Goal: Entertainment & Leisure: Consume media (video, audio)

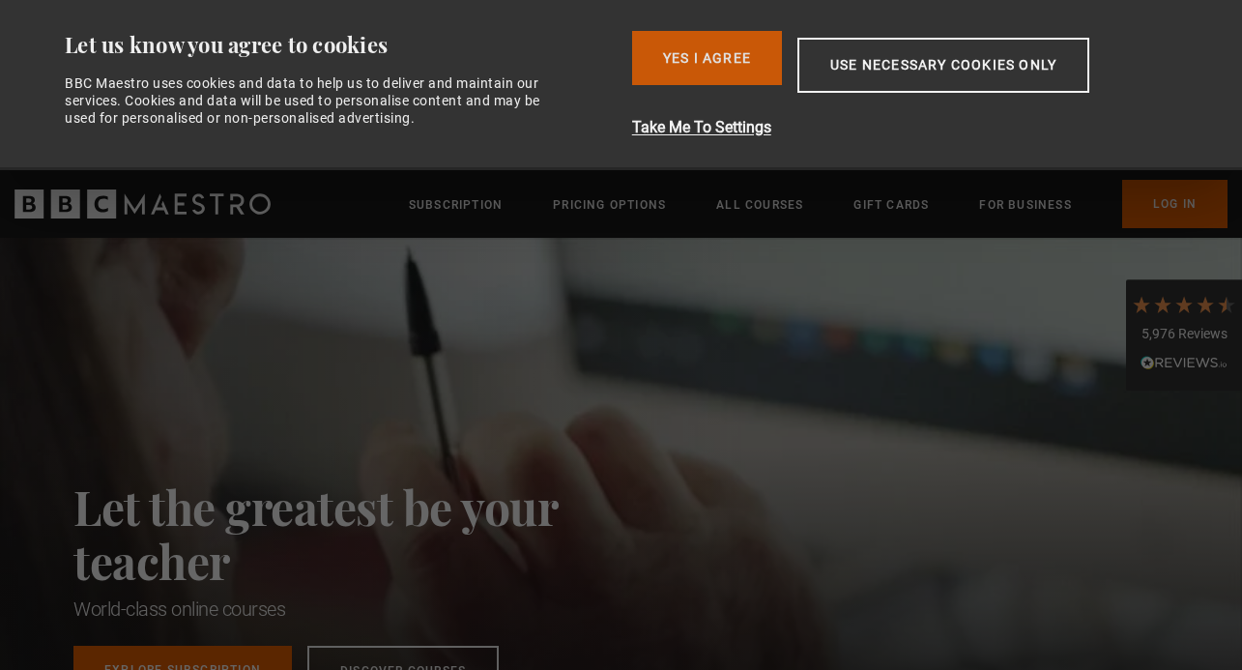
click at [714, 51] on button "Yes I Agree" at bounding box center [707, 58] width 150 height 54
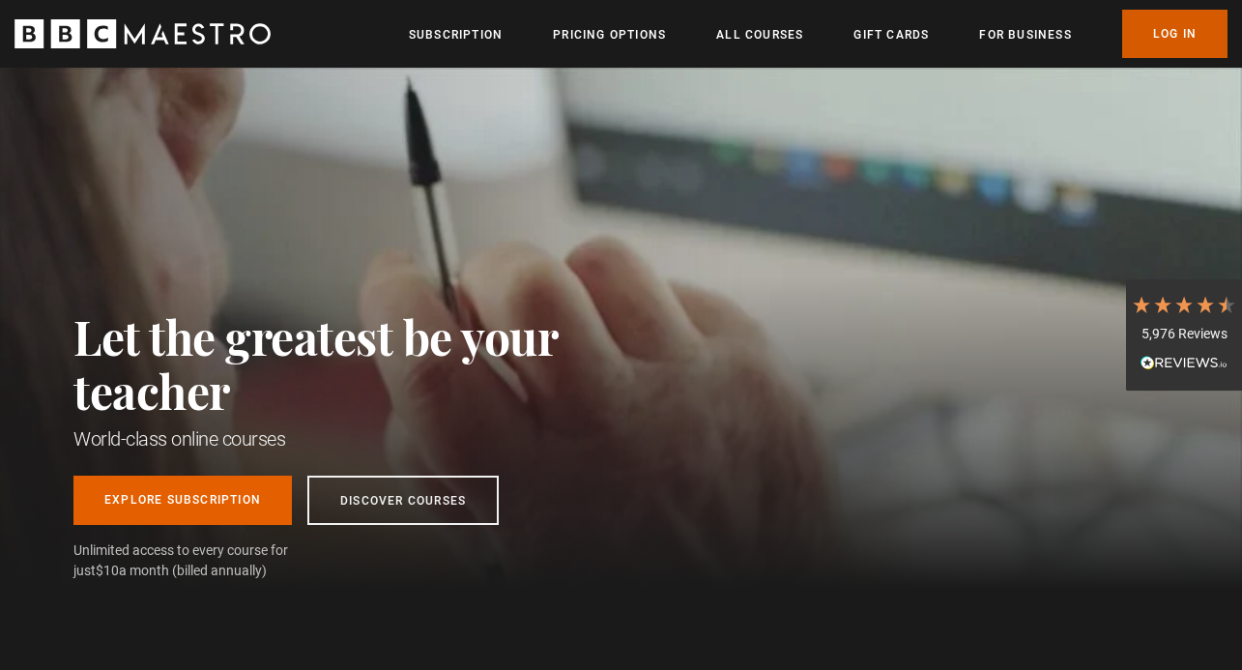
click at [1157, 28] on link "Log In" at bounding box center [1174, 34] width 105 height 48
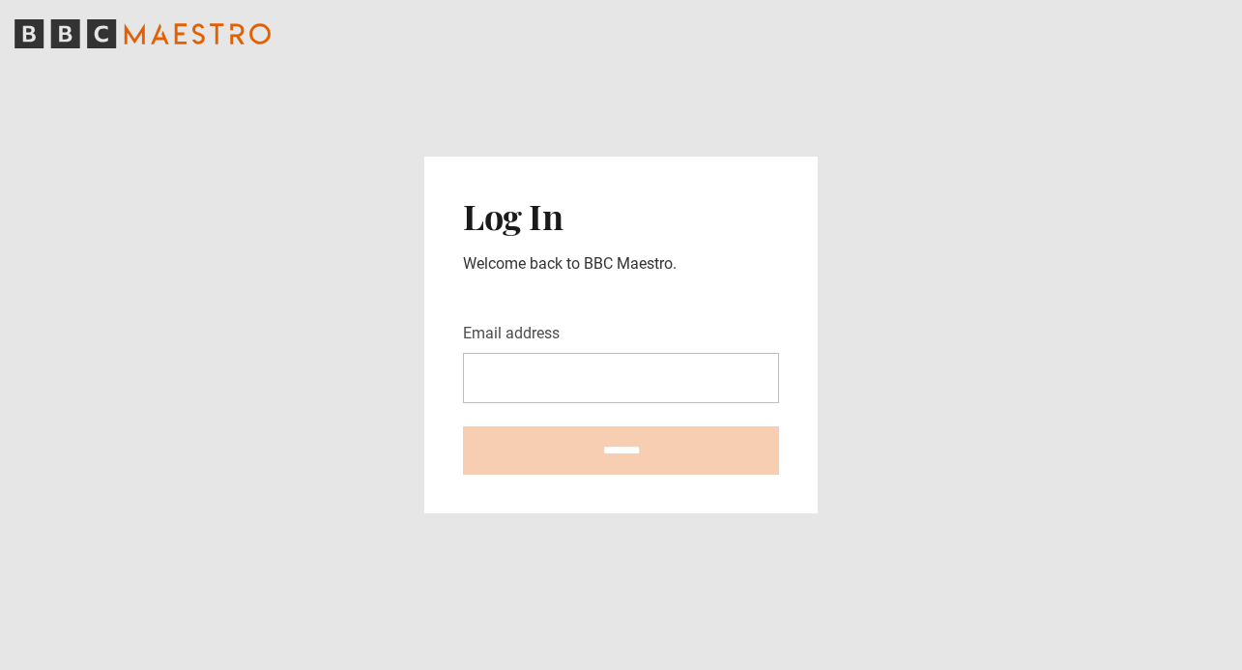
click at [546, 392] on input "Email address" at bounding box center [621, 378] width 316 height 50
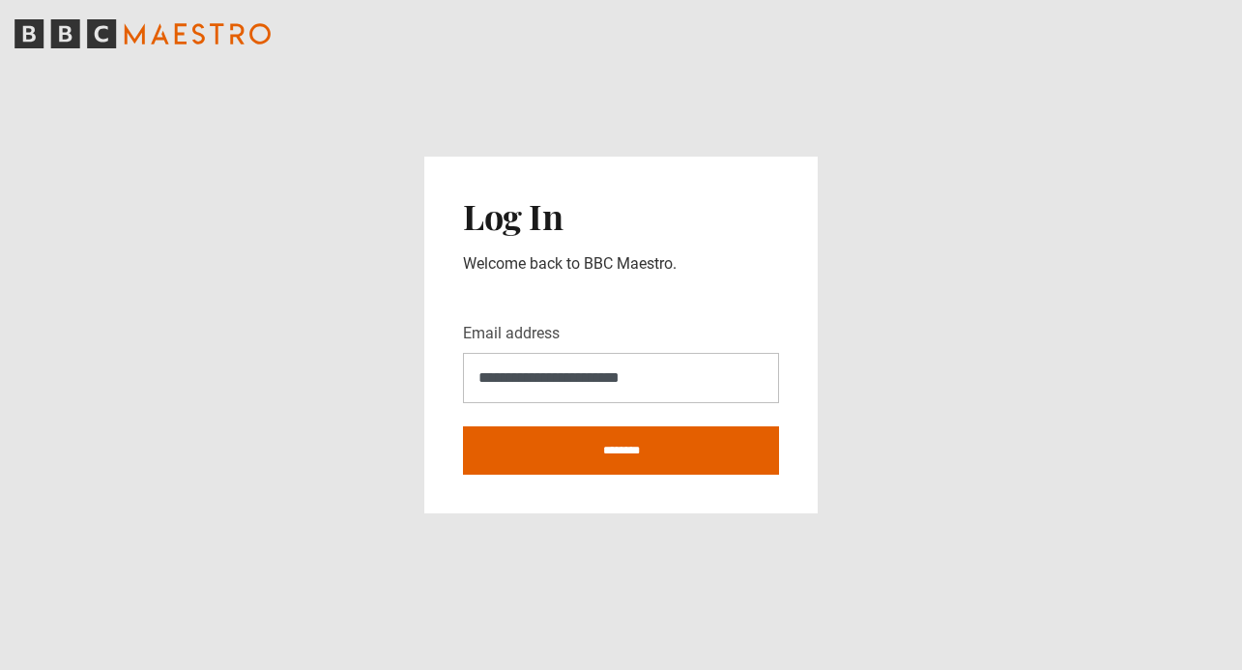
type input "**********"
click at [463, 426] on input "********" at bounding box center [621, 450] width 316 height 48
type input "**********"
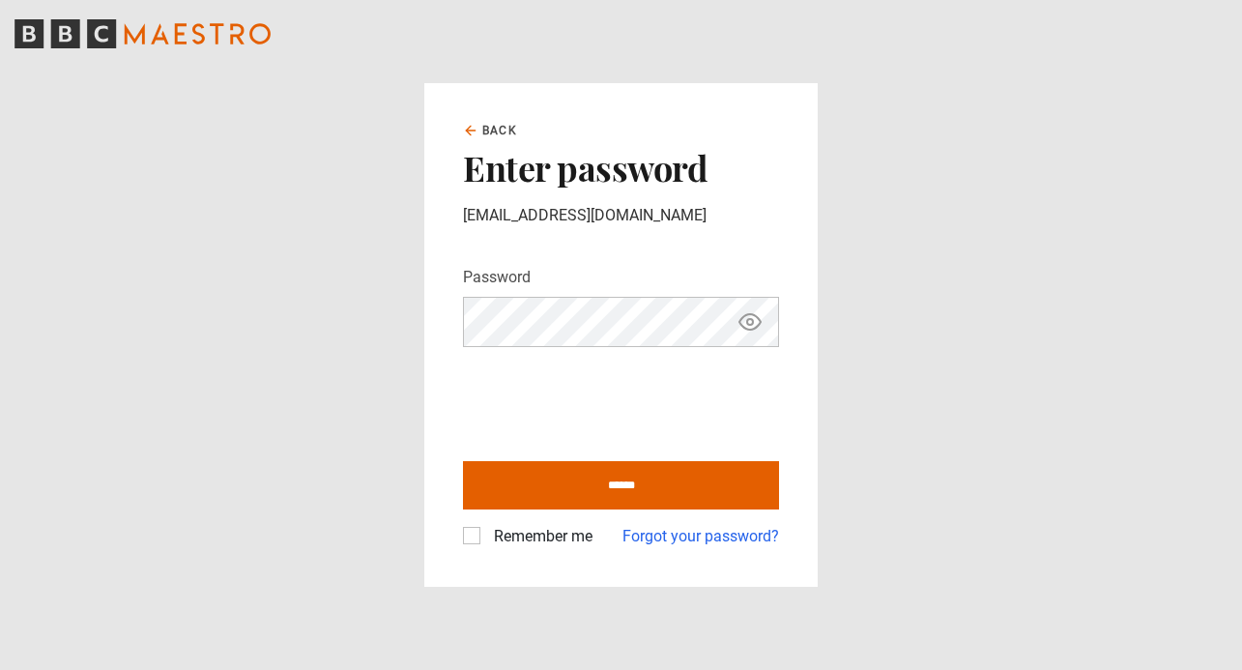
click at [463, 461] on input "******" at bounding box center [621, 485] width 316 height 48
type input "**********"
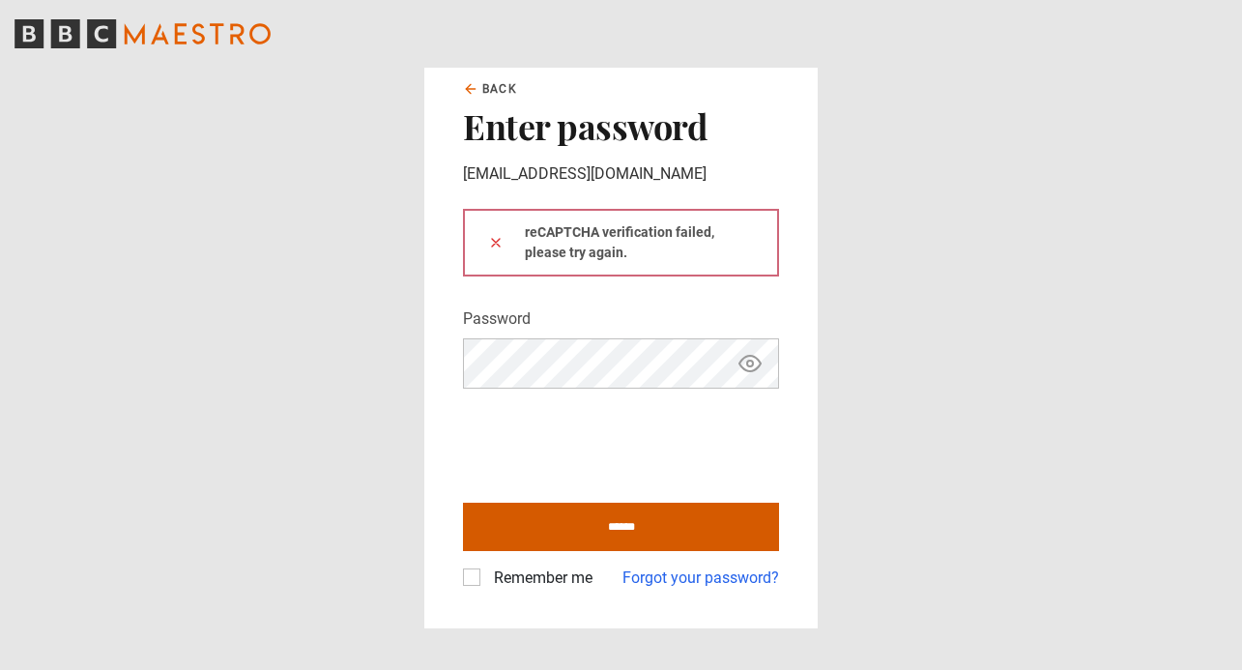
click at [593, 524] on input "******" at bounding box center [621, 527] width 316 height 48
type input "**********"
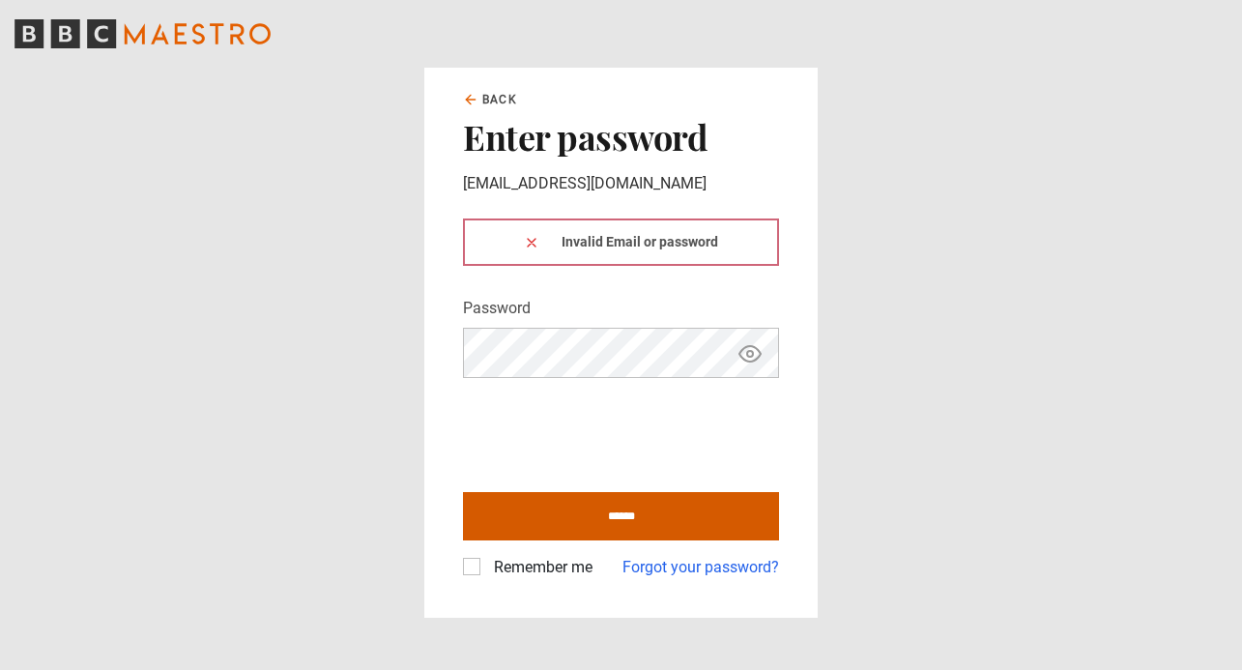
click at [589, 516] on input "******" at bounding box center [621, 516] width 316 height 48
type input "**********"
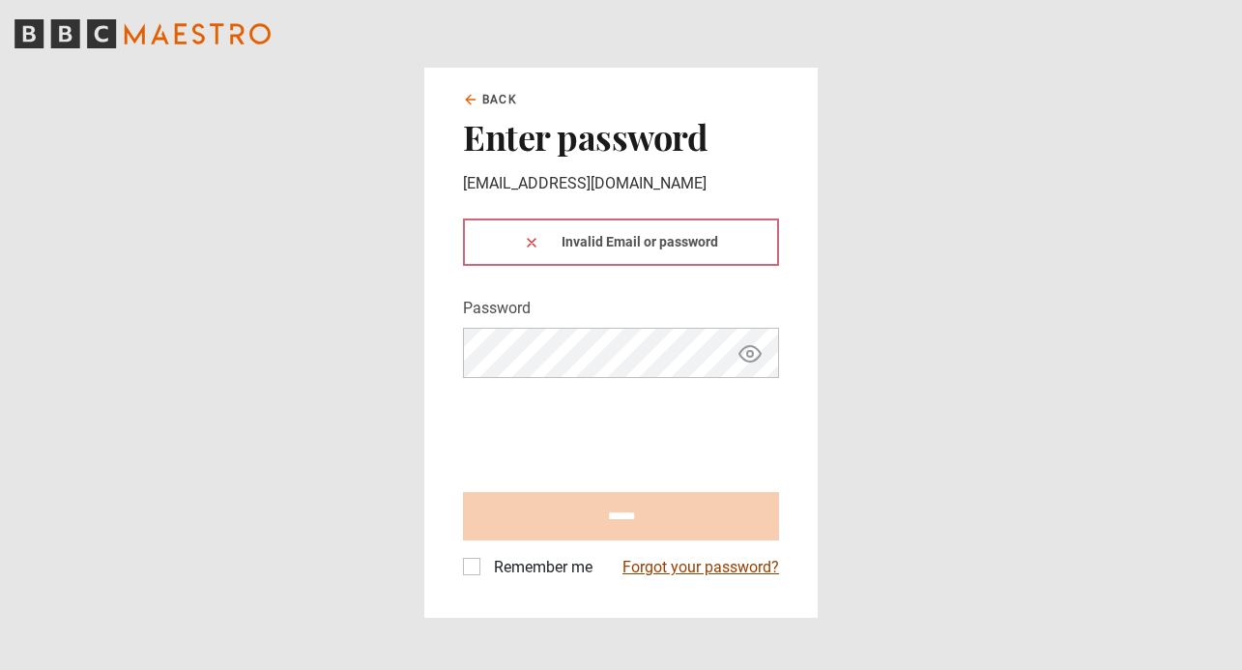
click at [704, 569] on link "Forgot your password?" at bounding box center [701, 567] width 157 height 23
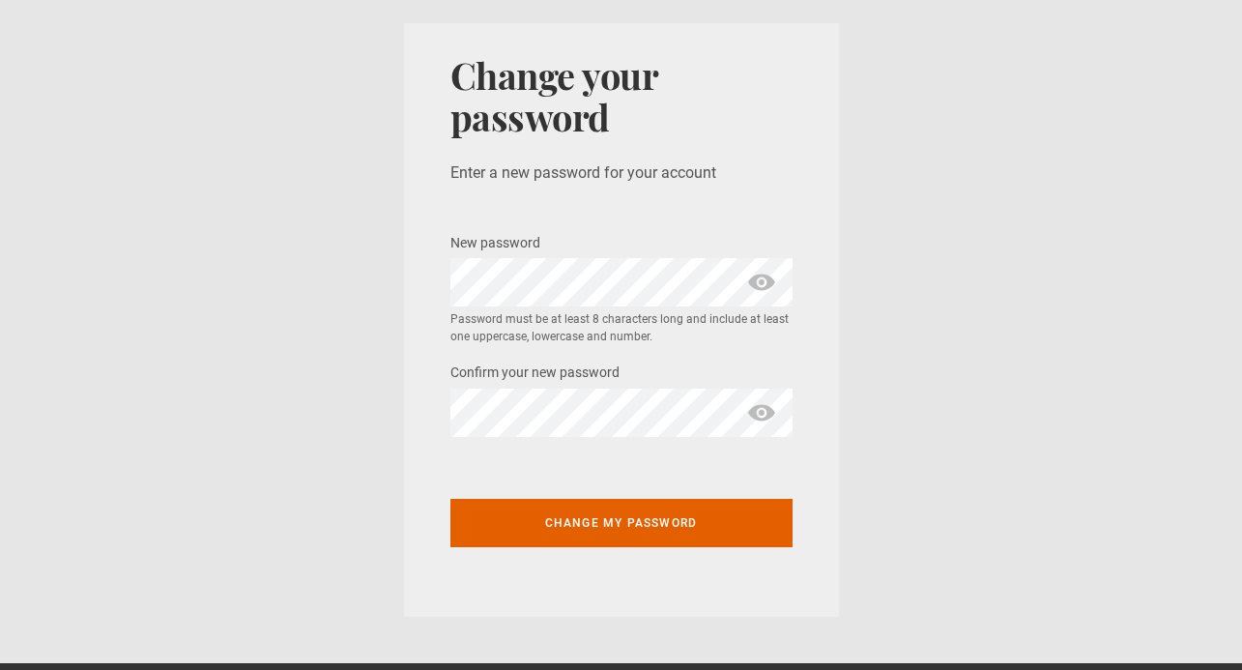
click at [763, 283] on span "show password" at bounding box center [761, 282] width 31 height 48
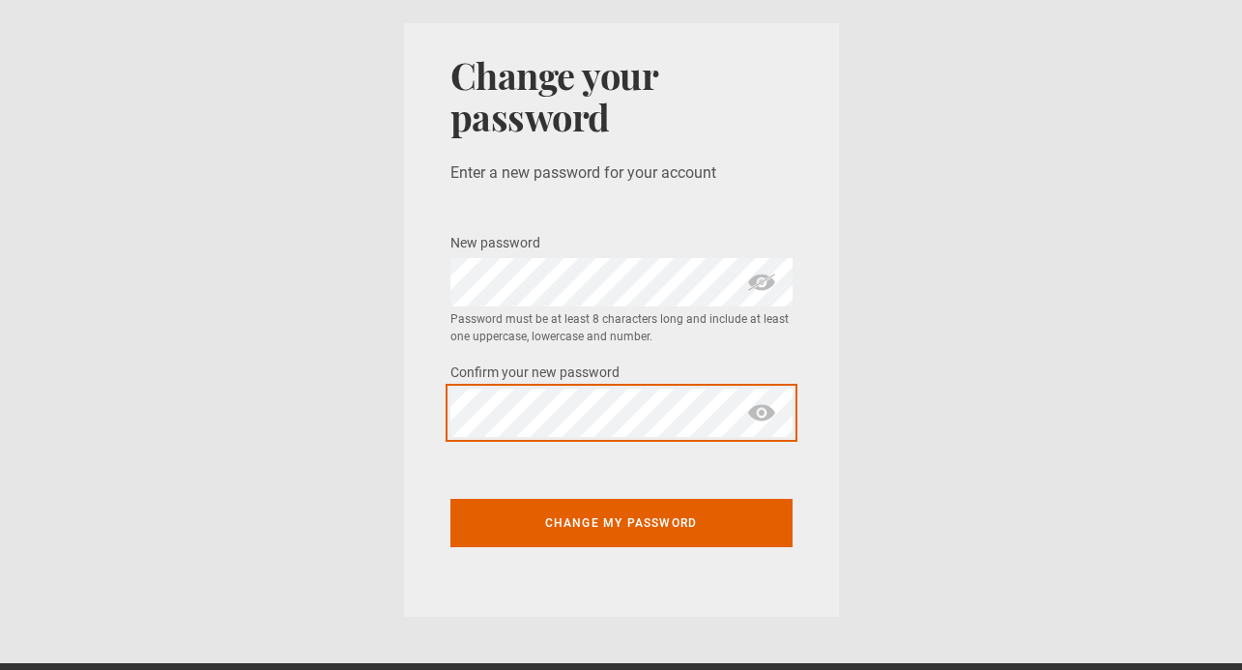
click at [450, 499] on button "Change my password" at bounding box center [621, 523] width 342 height 48
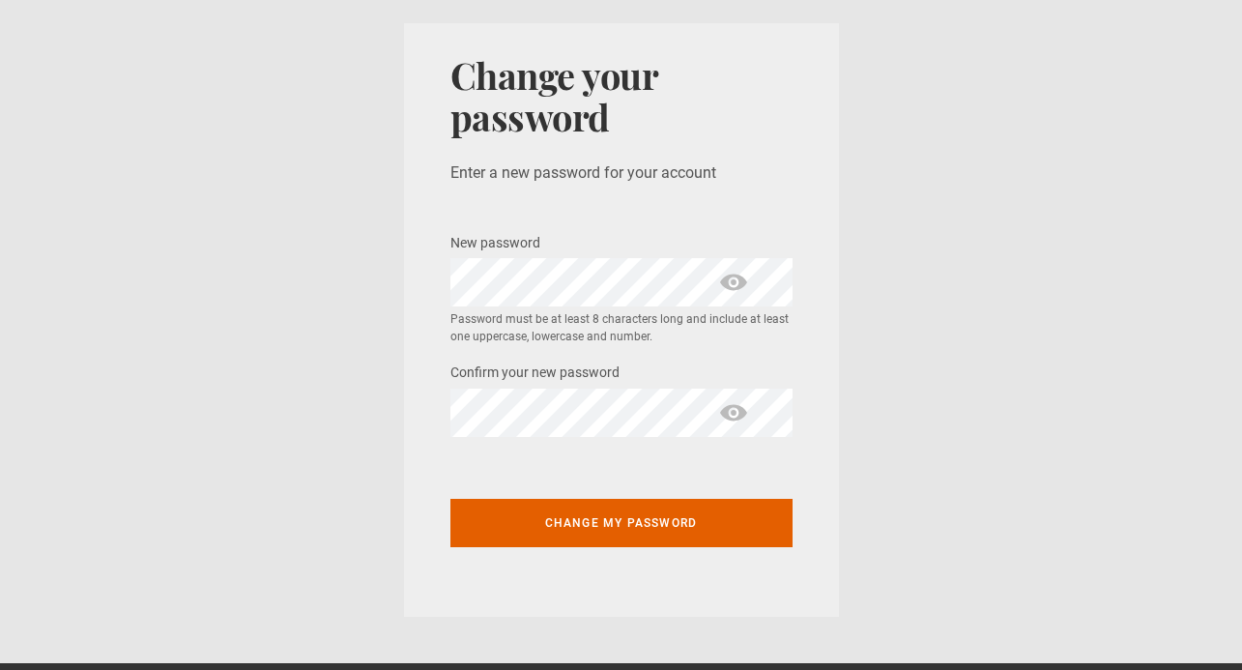
click at [734, 275] on span "show password" at bounding box center [733, 282] width 31 height 48
click at [730, 417] on span "show password" at bounding box center [733, 413] width 31 height 48
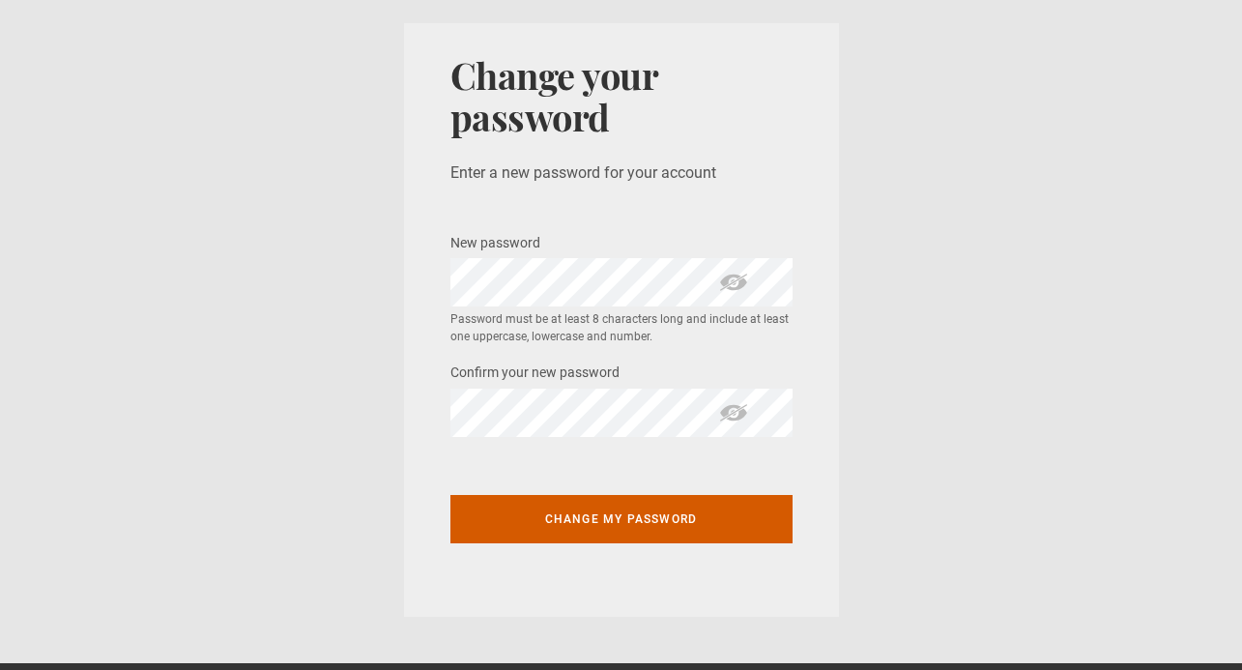
click at [658, 509] on button "Change my password" at bounding box center [621, 519] width 342 height 48
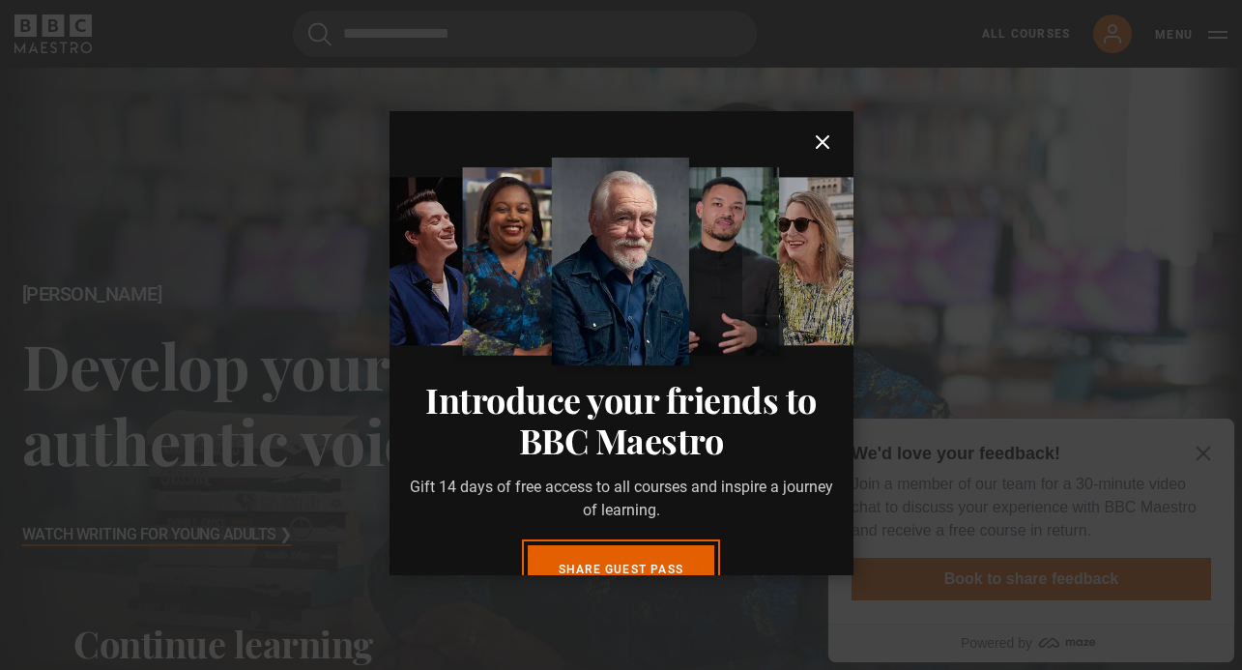
click at [824, 141] on icon "submit" at bounding box center [823, 142] width 12 height 12
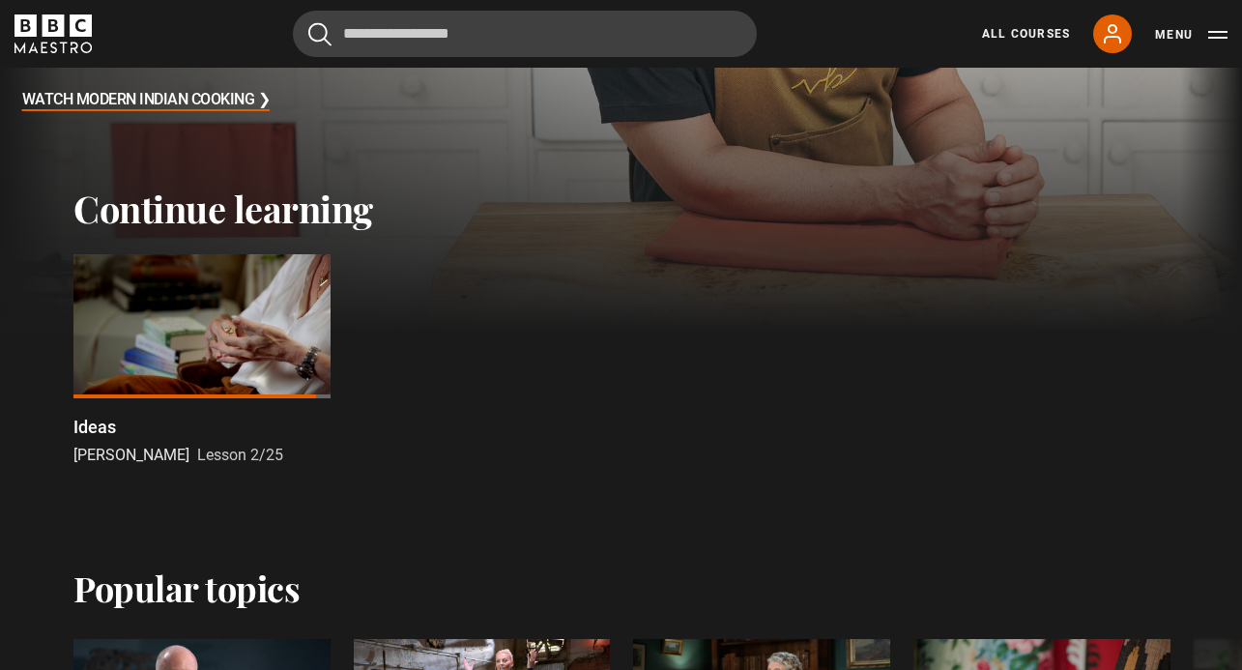
scroll to position [427, 0]
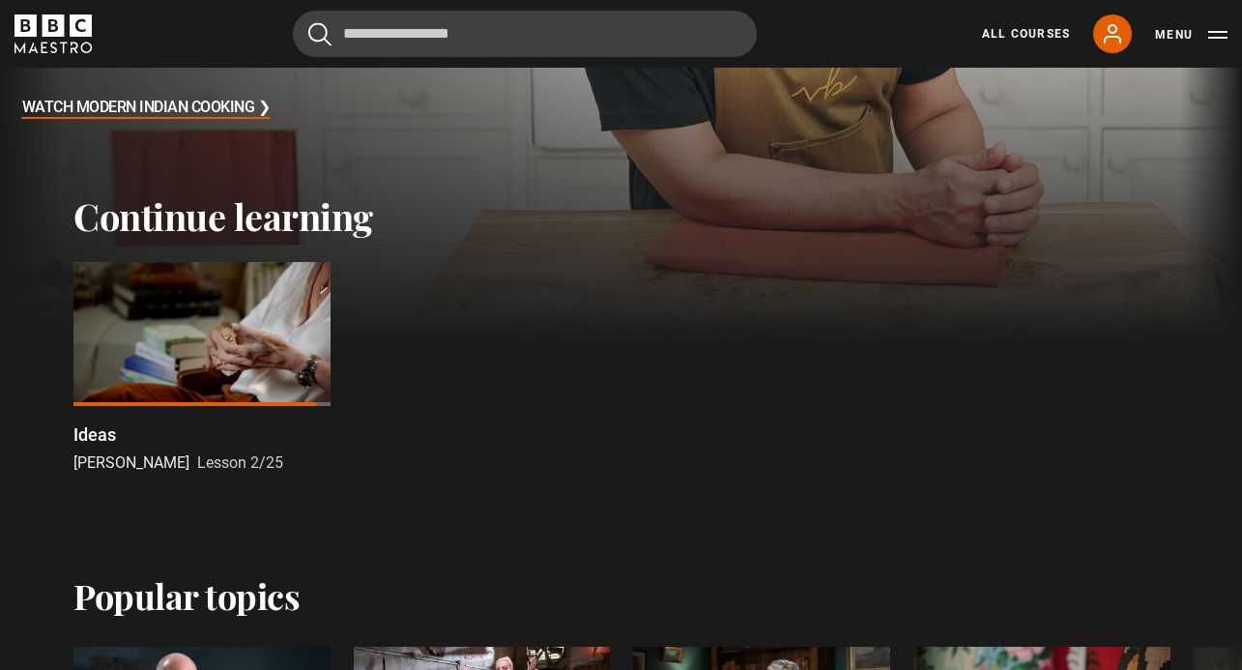
click at [203, 330] on div at bounding box center [201, 334] width 257 height 144
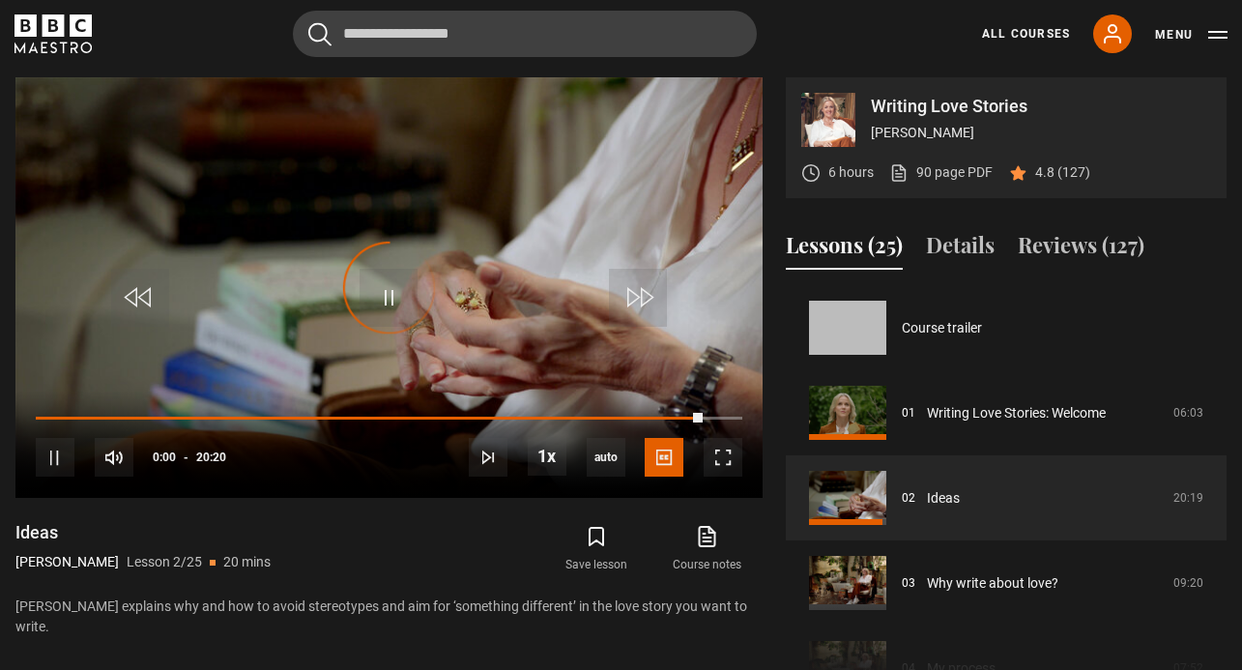
scroll to position [85, 0]
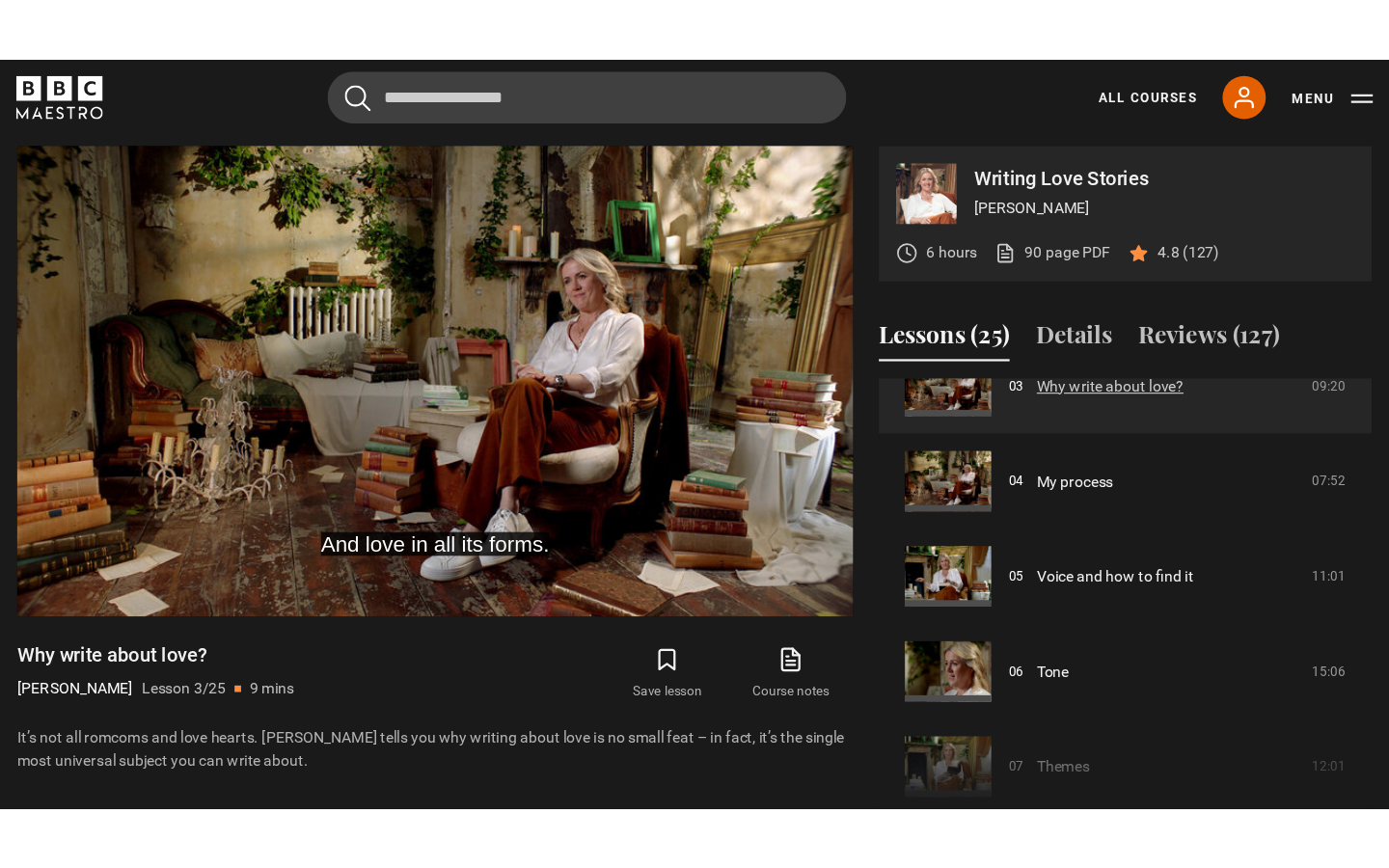
scroll to position [294, 0]
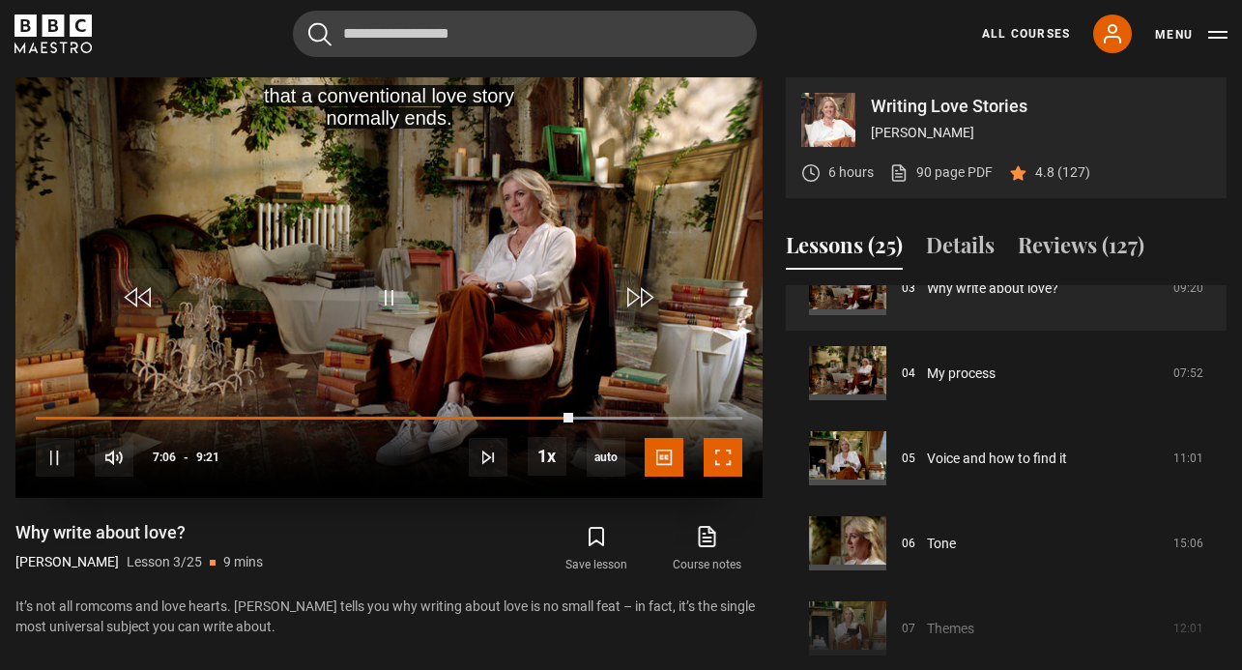
click at [729, 457] on span "Video Player" at bounding box center [723, 457] width 39 height 39
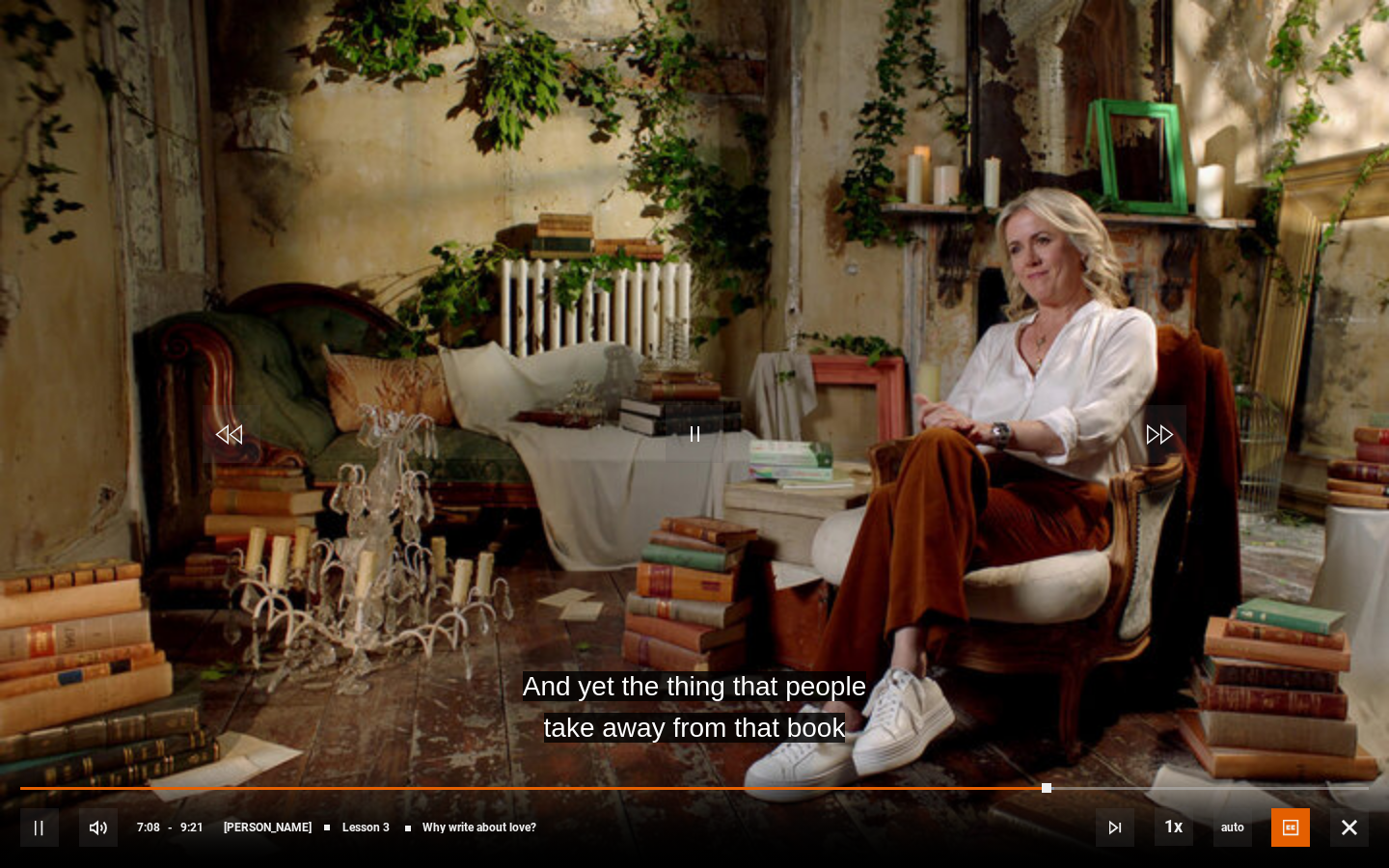
click at [1021, 667] on div "10s Skip Back 10 seconds Pause 10s Skip Forward 10 seconds Loaded : 76.65% 6:45…" at bounding box center [694, 814] width 1389 height 107
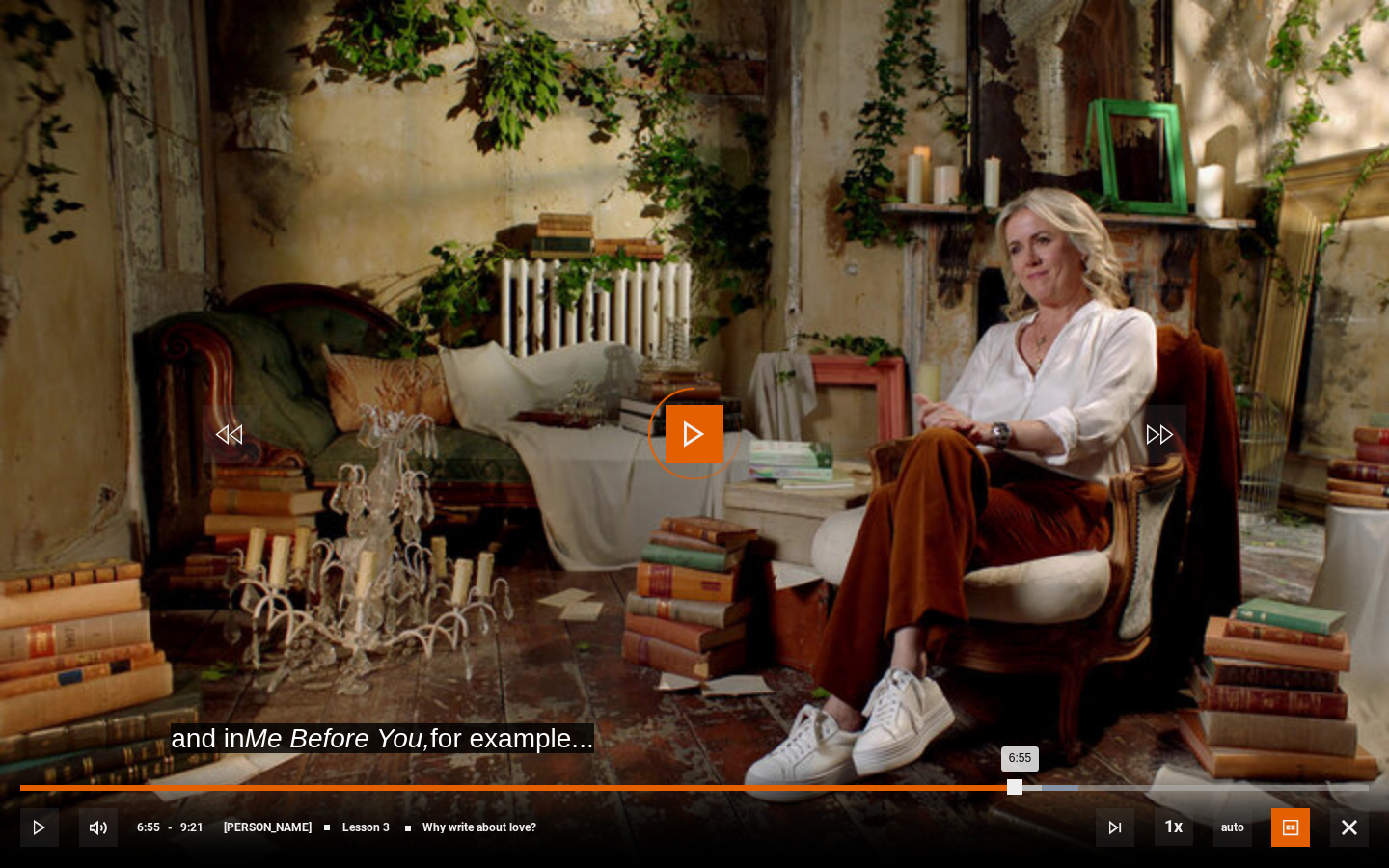
click at [1019, 667] on div "Loaded : 78.43% 6:55 6:55" at bounding box center [694, 788] width 1348 height 6
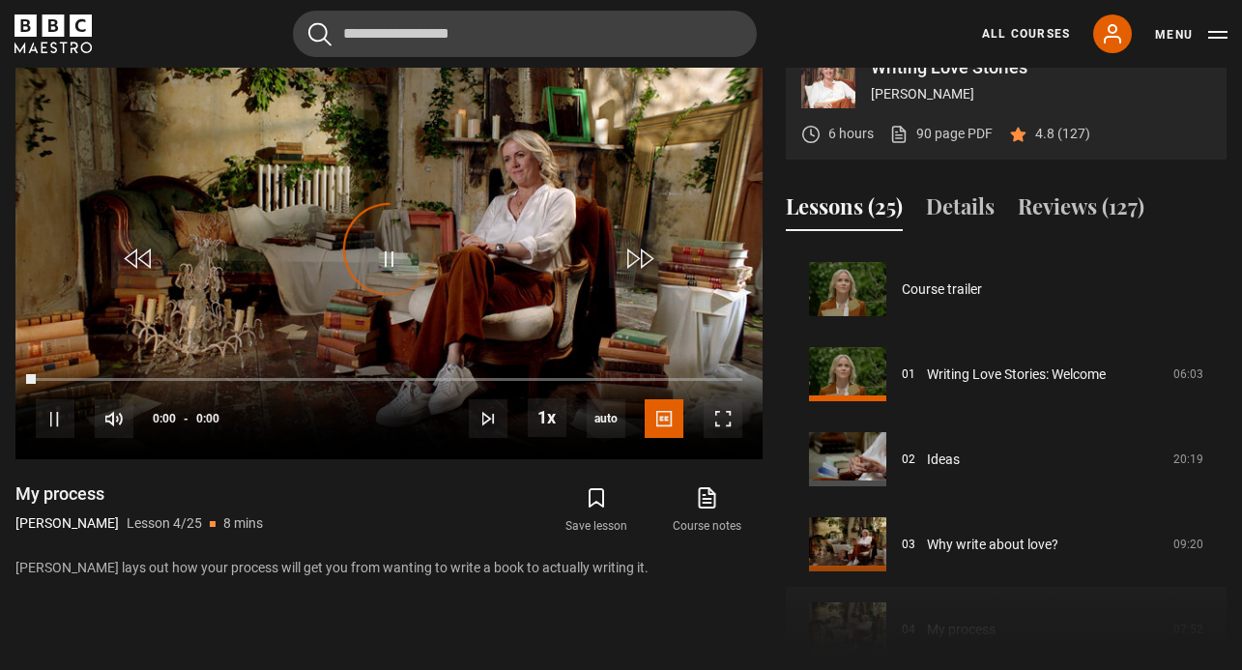
scroll to position [255, 0]
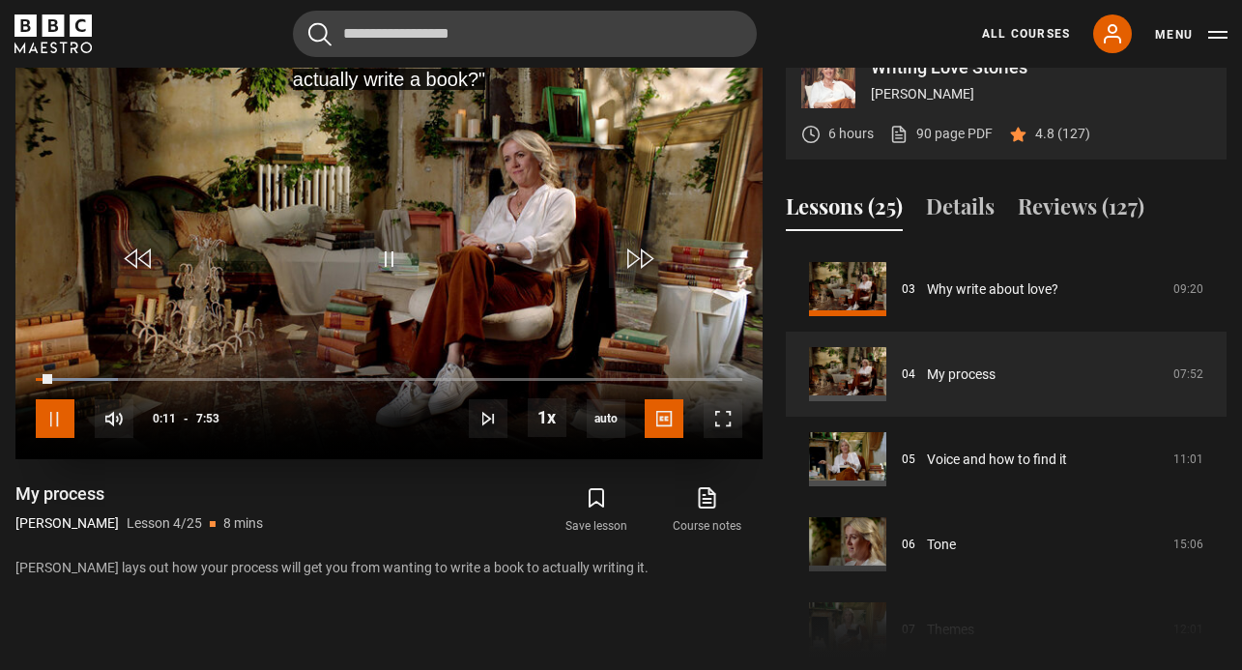
click at [55, 426] on span "Video Player" at bounding box center [55, 418] width 39 height 39
click at [367, 279] on span "Video Player" at bounding box center [389, 259] width 58 height 58
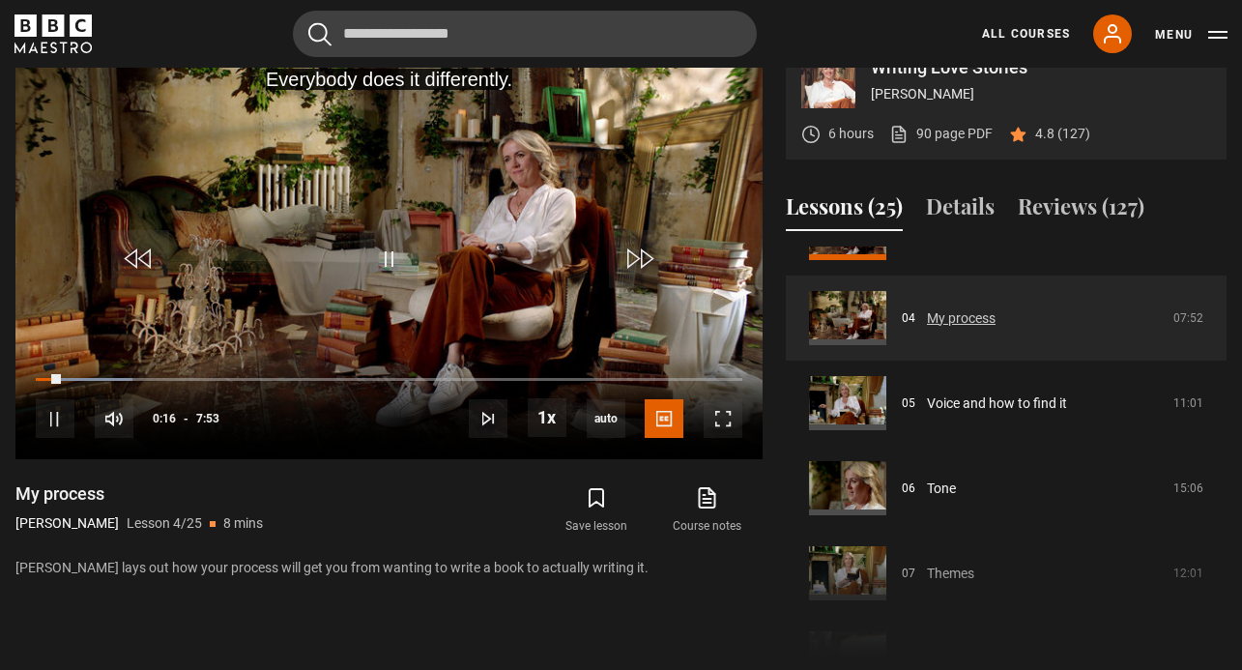
scroll to position [322, 0]
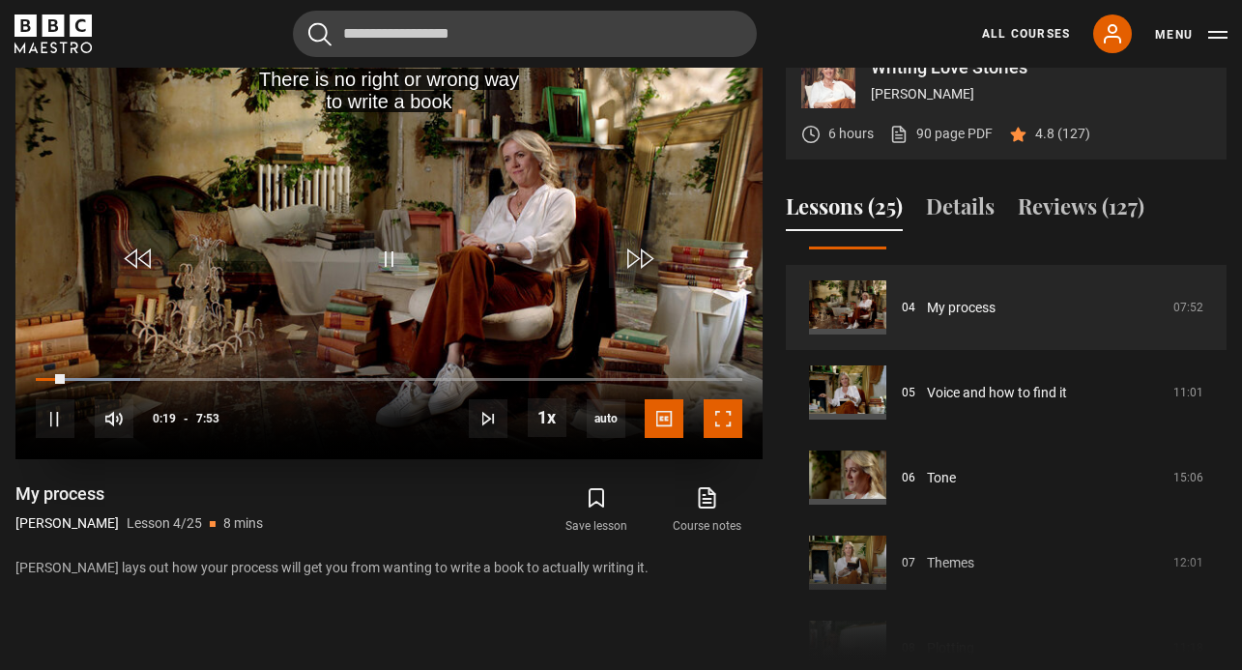
click at [729, 424] on span "Video Player" at bounding box center [723, 418] width 39 height 39
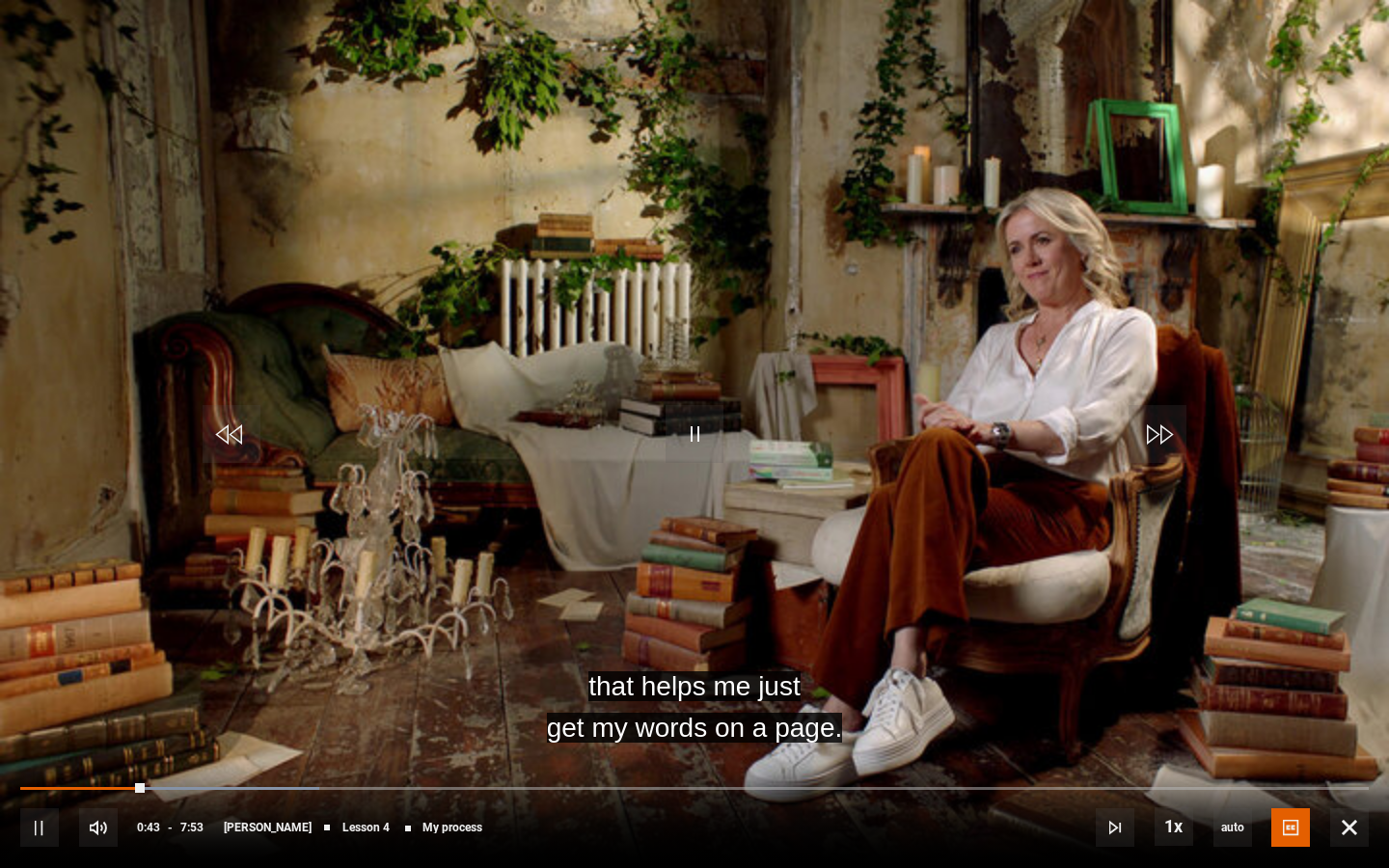
click at [114, 667] on div "10s Skip Back 10 seconds Pause 10s Skip Forward 10 seconds Loaded : 22.20% 0:31…" at bounding box center [694, 814] width 1389 height 107
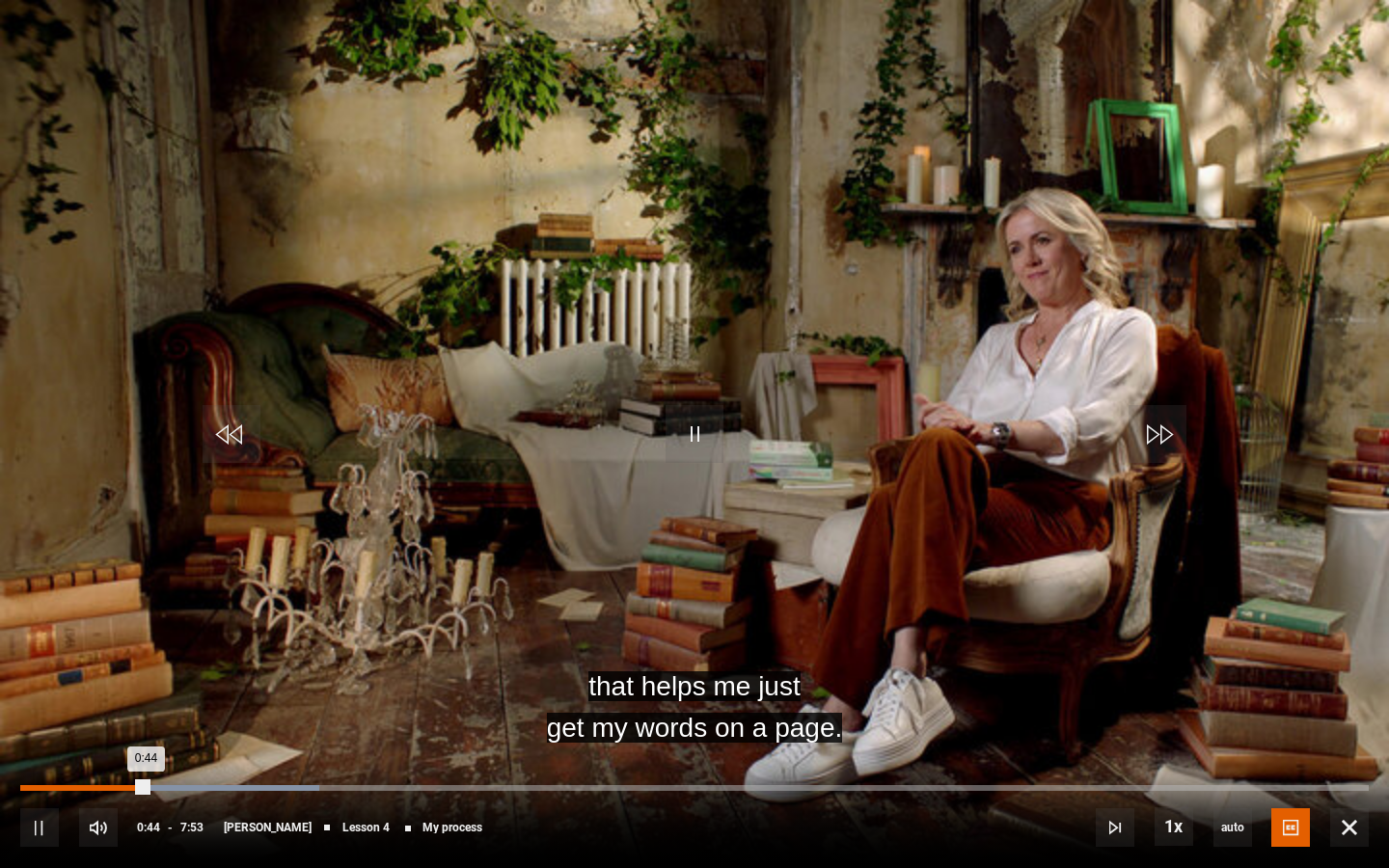
click at [94, 667] on div "0:25" at bounding box center [95, 788] width 3 height 6
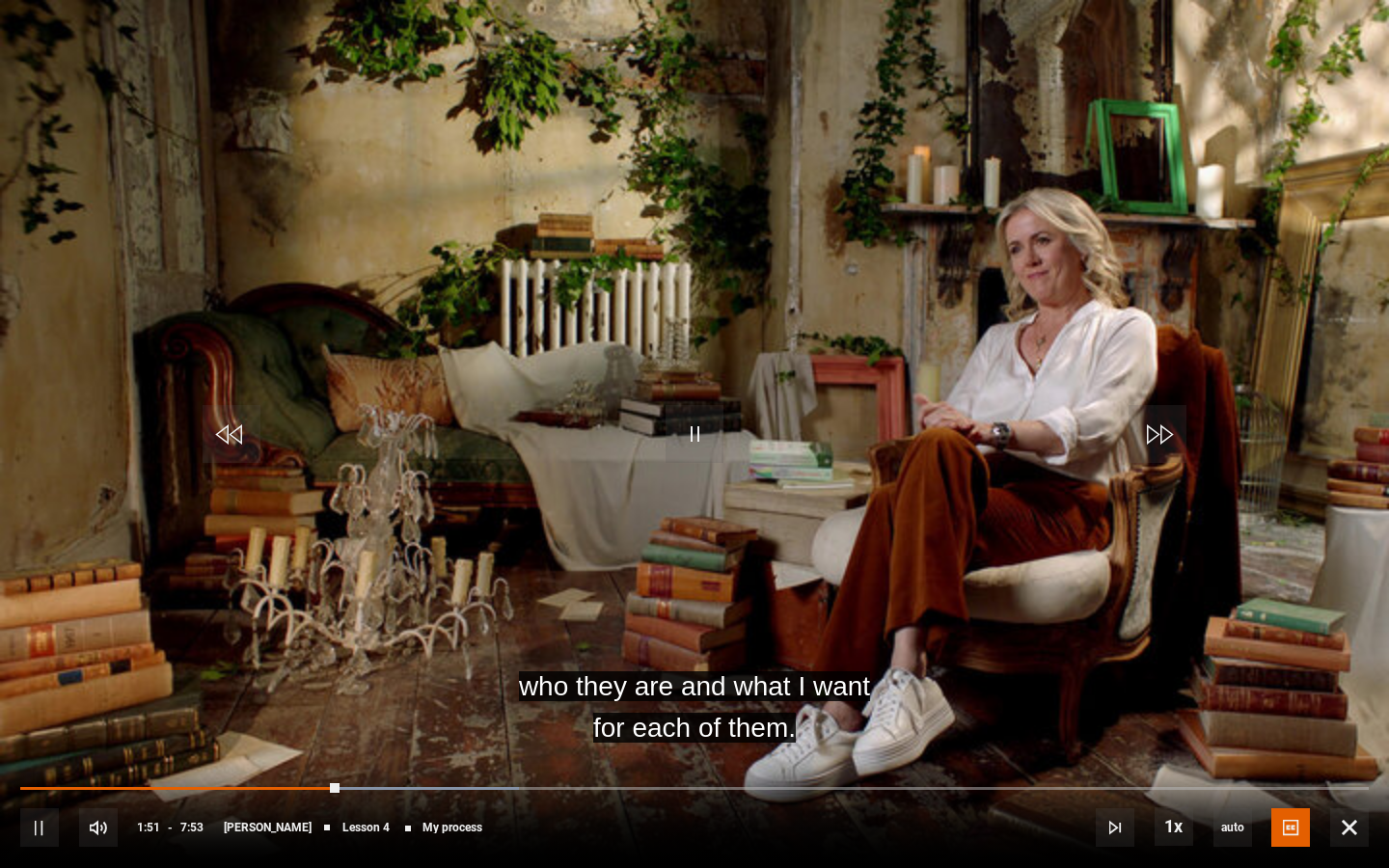
click at [271, 667] on div "10s Skip Back 10 seconds Pause 10s Skip Forward 10 seconds Loaded : 37.00% 1:32…" at bounding box center [694, 814] width 1389 height 107
drag, startPoint x: 347, startPoint y: 784, endPoint x: 214, endPoint y: 784, distance: 133.0
click at [214, 667] on div "10s Skip Back 10 seconds Pause 10s Skip Forward 10 seconds Loaded : 37.00% 1:57…" at bounding box center [694, 814] width 1389 height 107
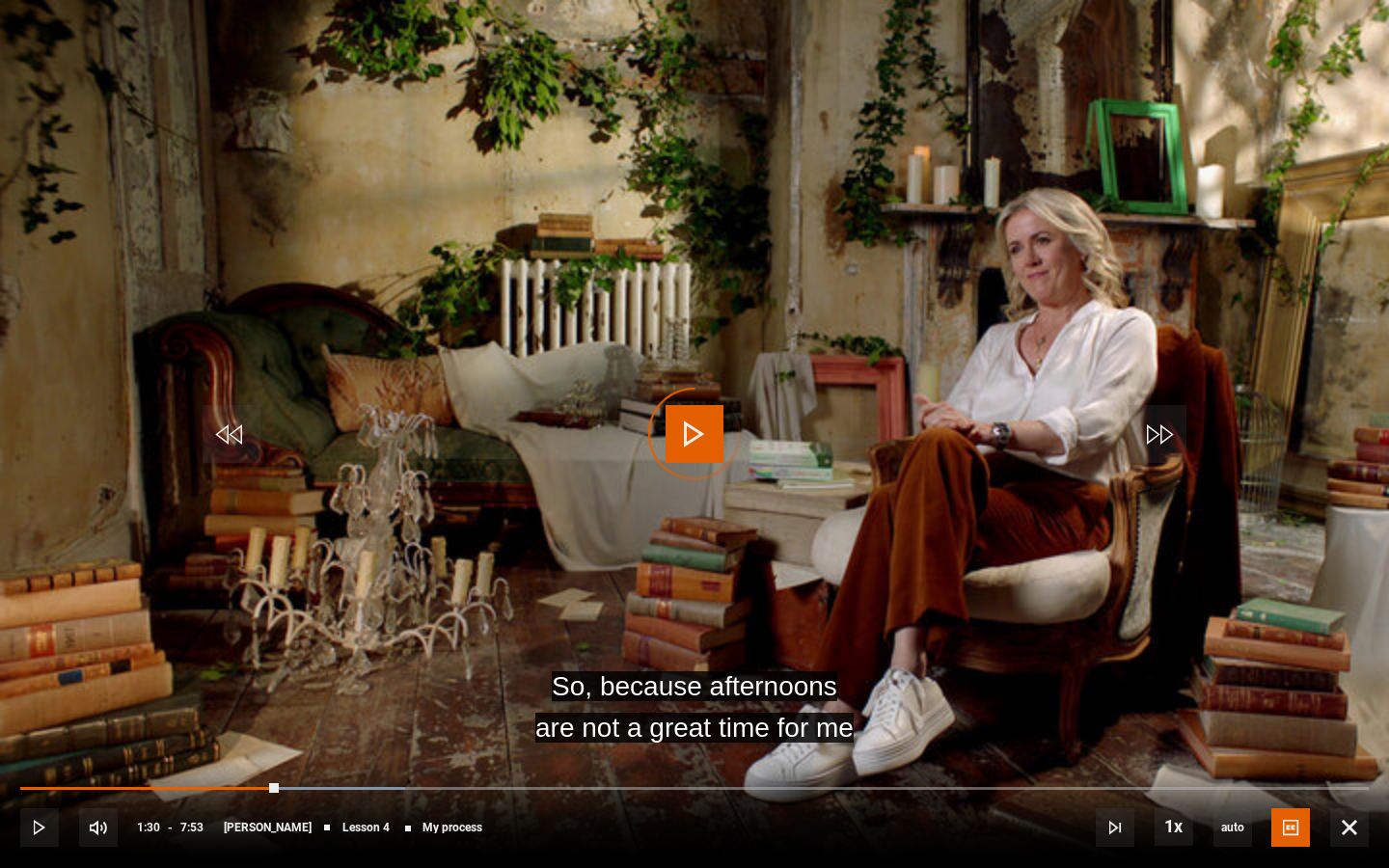
drag, startPoint x: 347, startPoint y: 788, endPoint x: 246, endPoint y: 792, distance: 101.1
click at [246, 667] on div "10s Skip Back 10 seconds Play 10s Skip Forward 10 seconds Loaded : 28.54% 1:16 …" at bounding box center [694, 814] width 1389 height 107
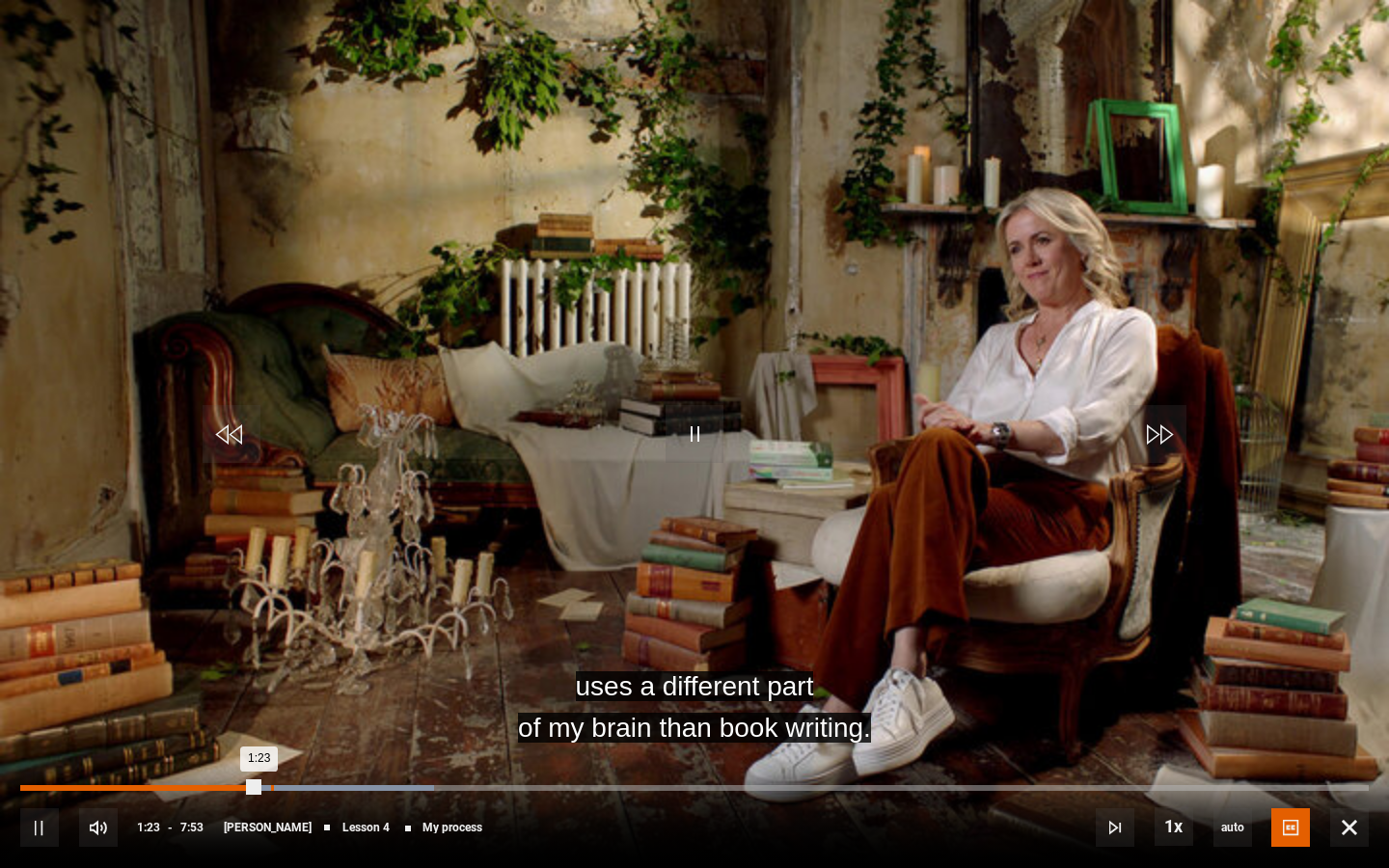
click at [271, 667] on div "1:27" at bounding box center [272, 788] width 3 height 6
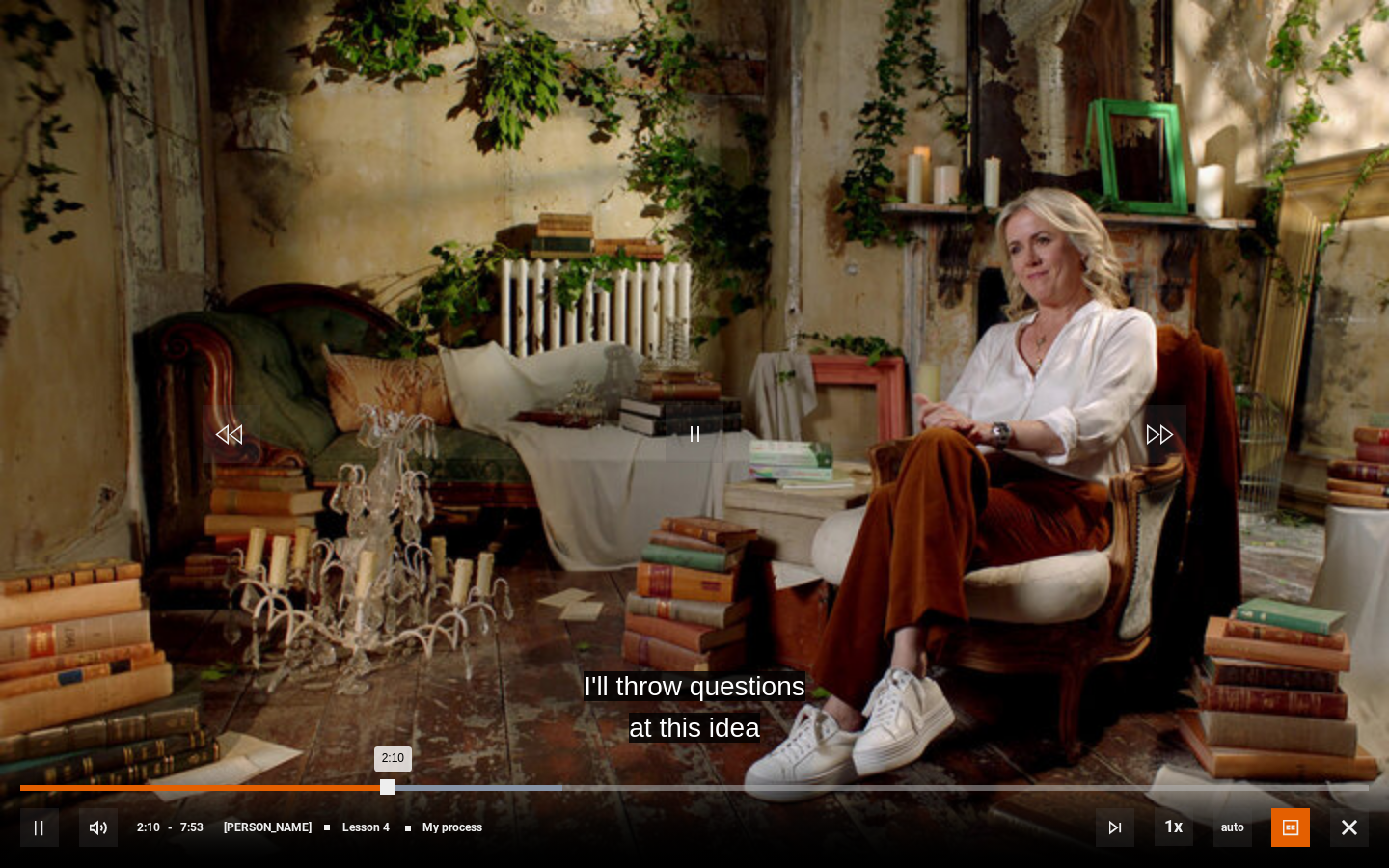
click at [367, 667] on div "2:01" at bounding box center [368, 788] width 3 height 6
click at [336, 667] on div "1:50" at bounding box center [337, 788] width 3 height 6
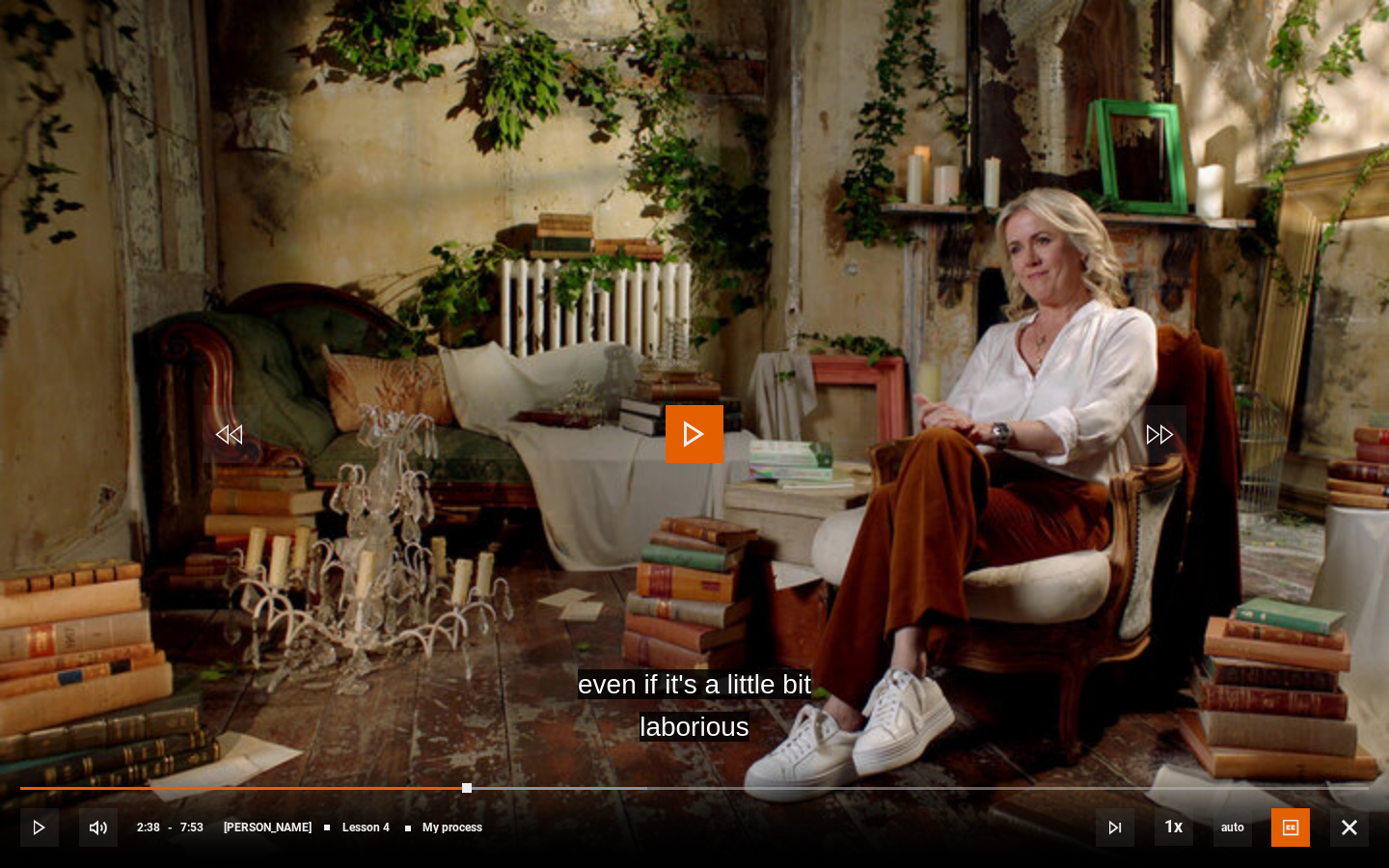
click at [693, 446] on span "Video Player" at bounding box center [694, 434] width 58 height 58
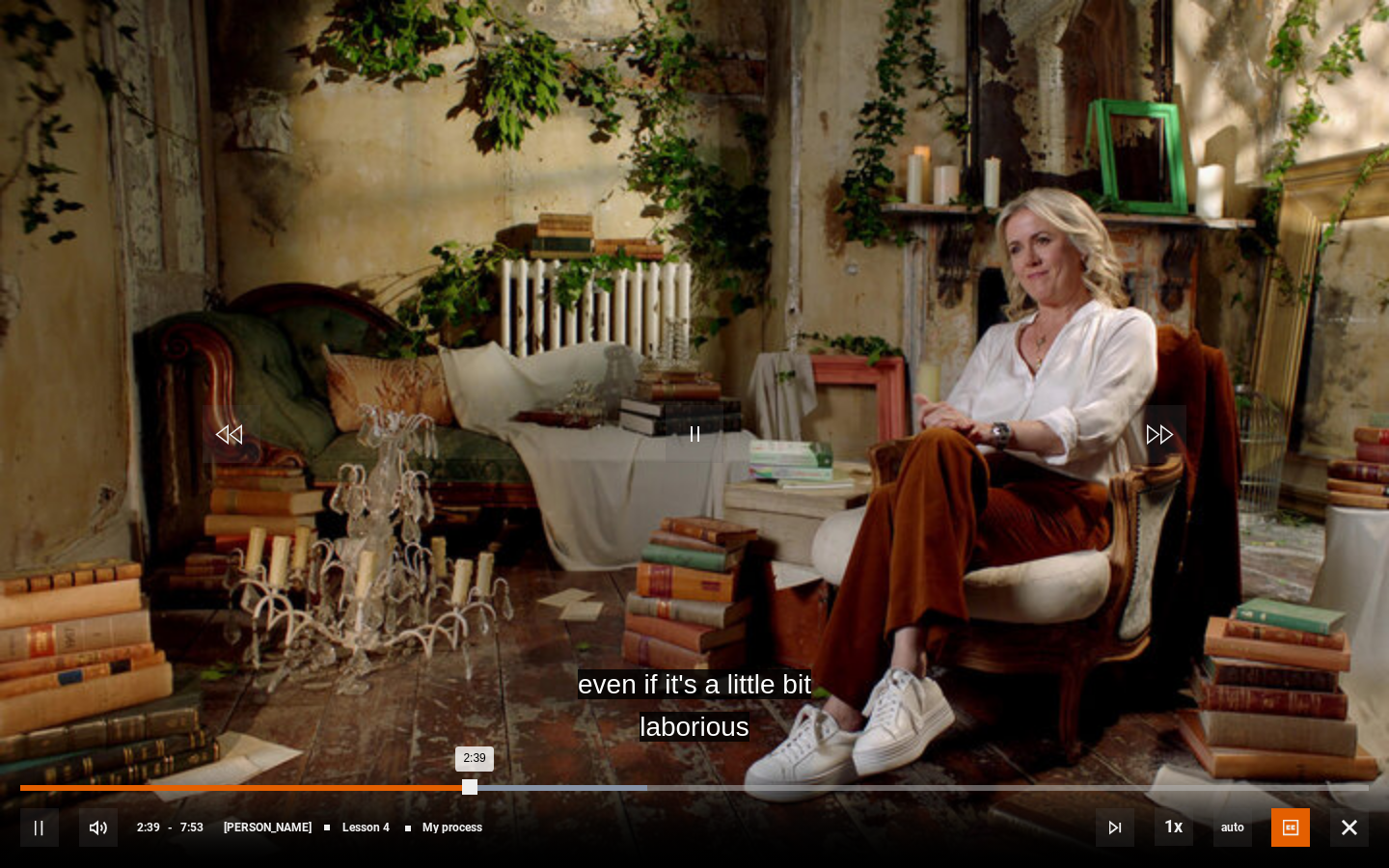
click at [455, 667] on div "2:32" at bounding box center [456, 788] width 3 height 6
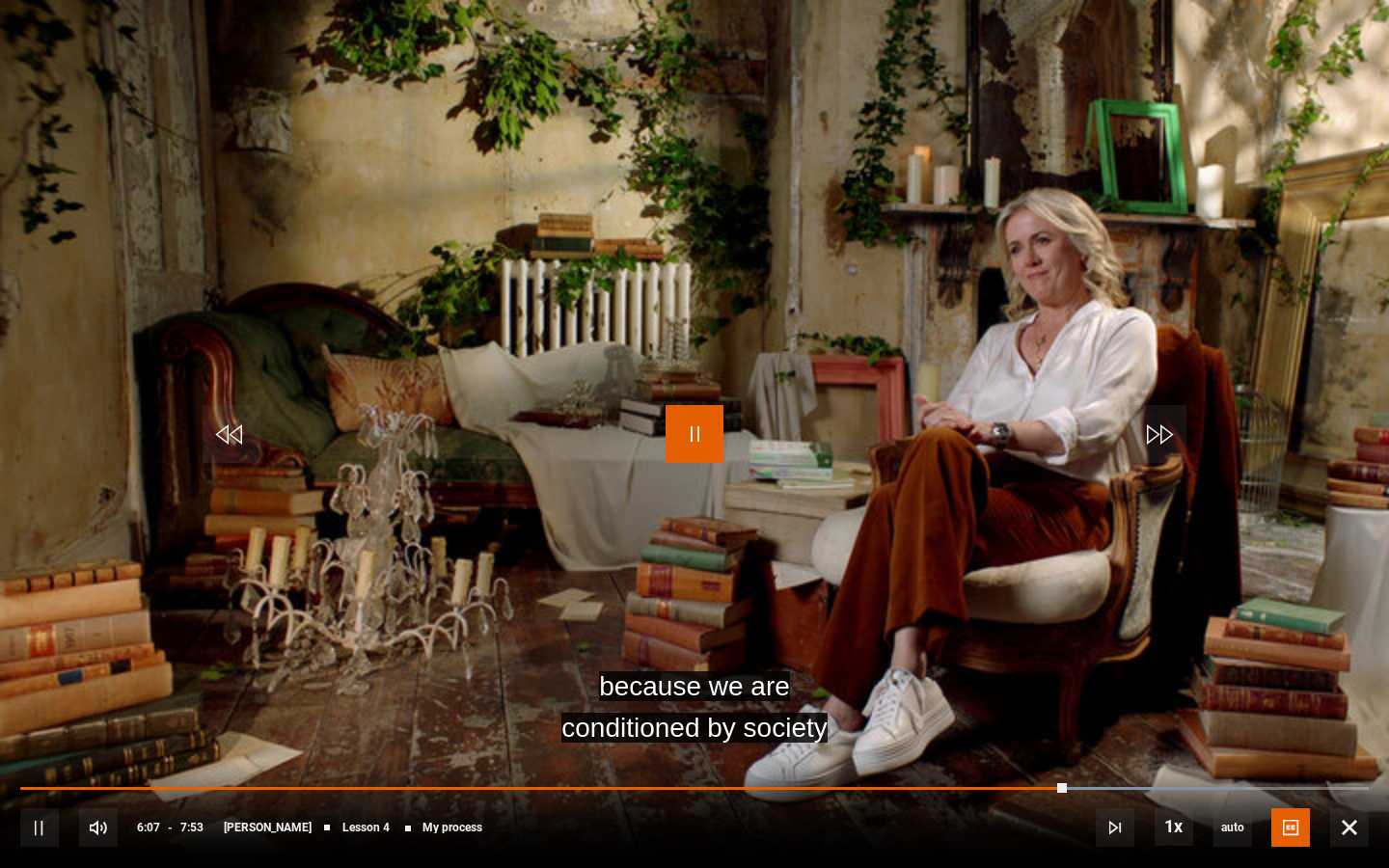
click at [705, 440] on span "Video Player" at bounding box center [694, 434] width 58 height 58
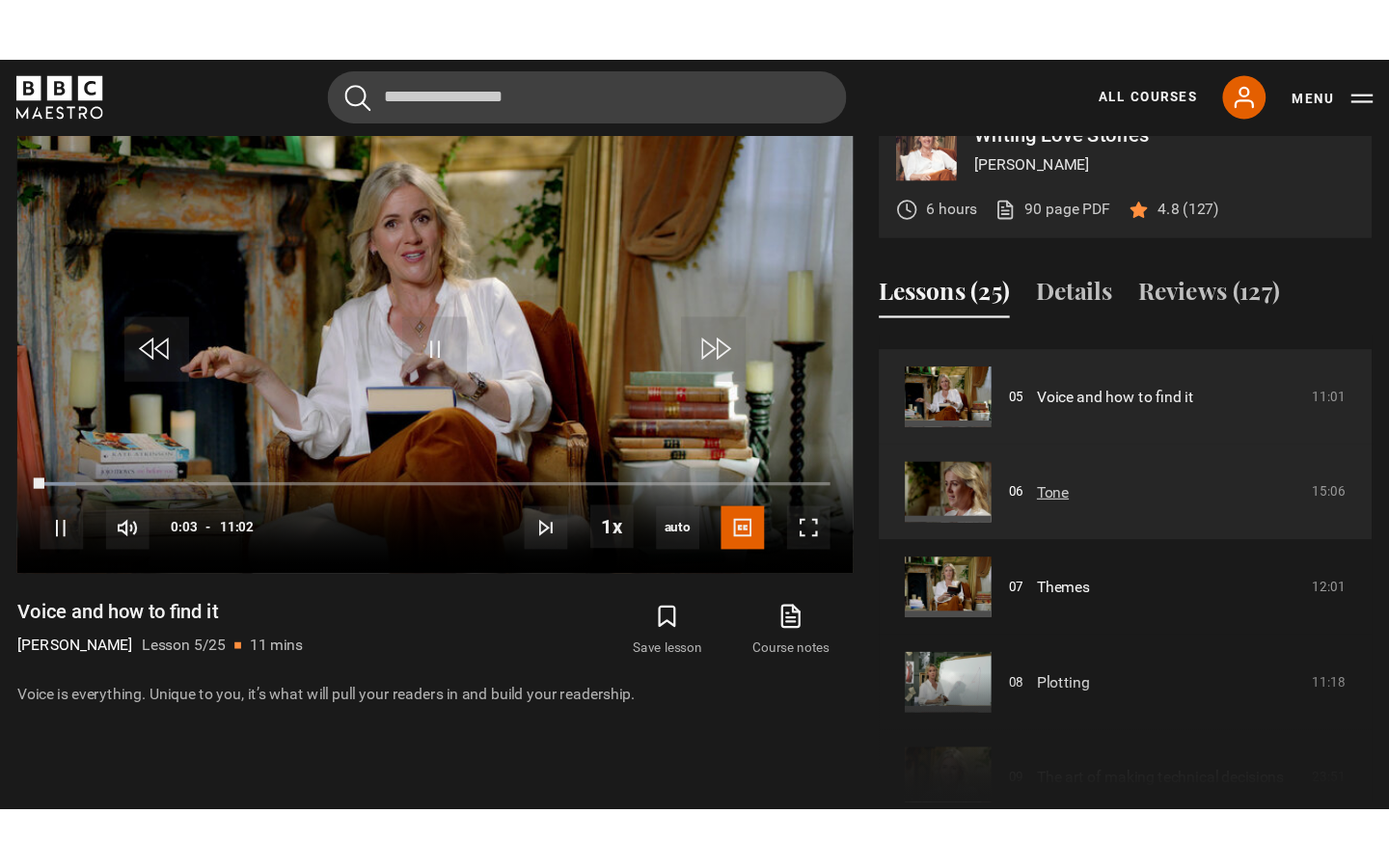
scroll to position [419, 0]
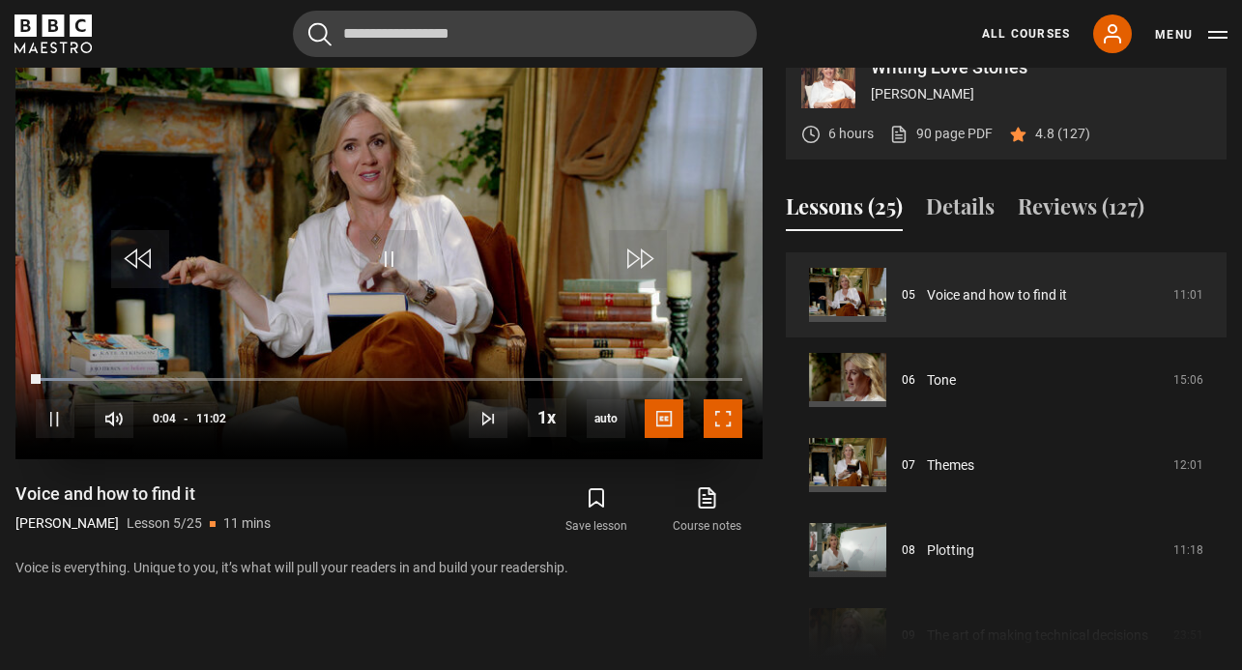
click at [721, 412] on span "Video Player" at bounding box center [723, 418] width 39 height 39
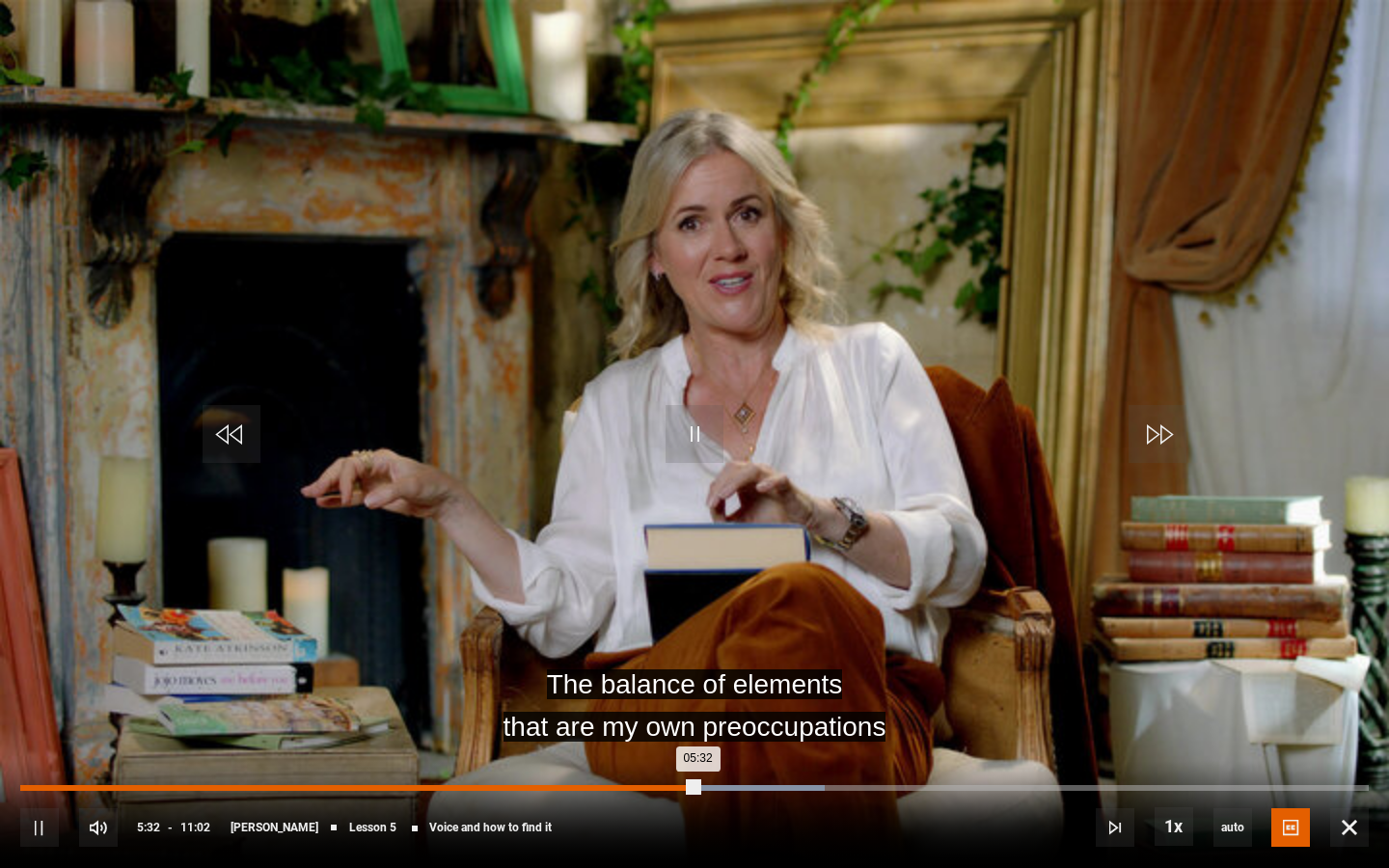
click at [643, 667] on div "05:05" at bounding box center [644, 788] width 3 height 6
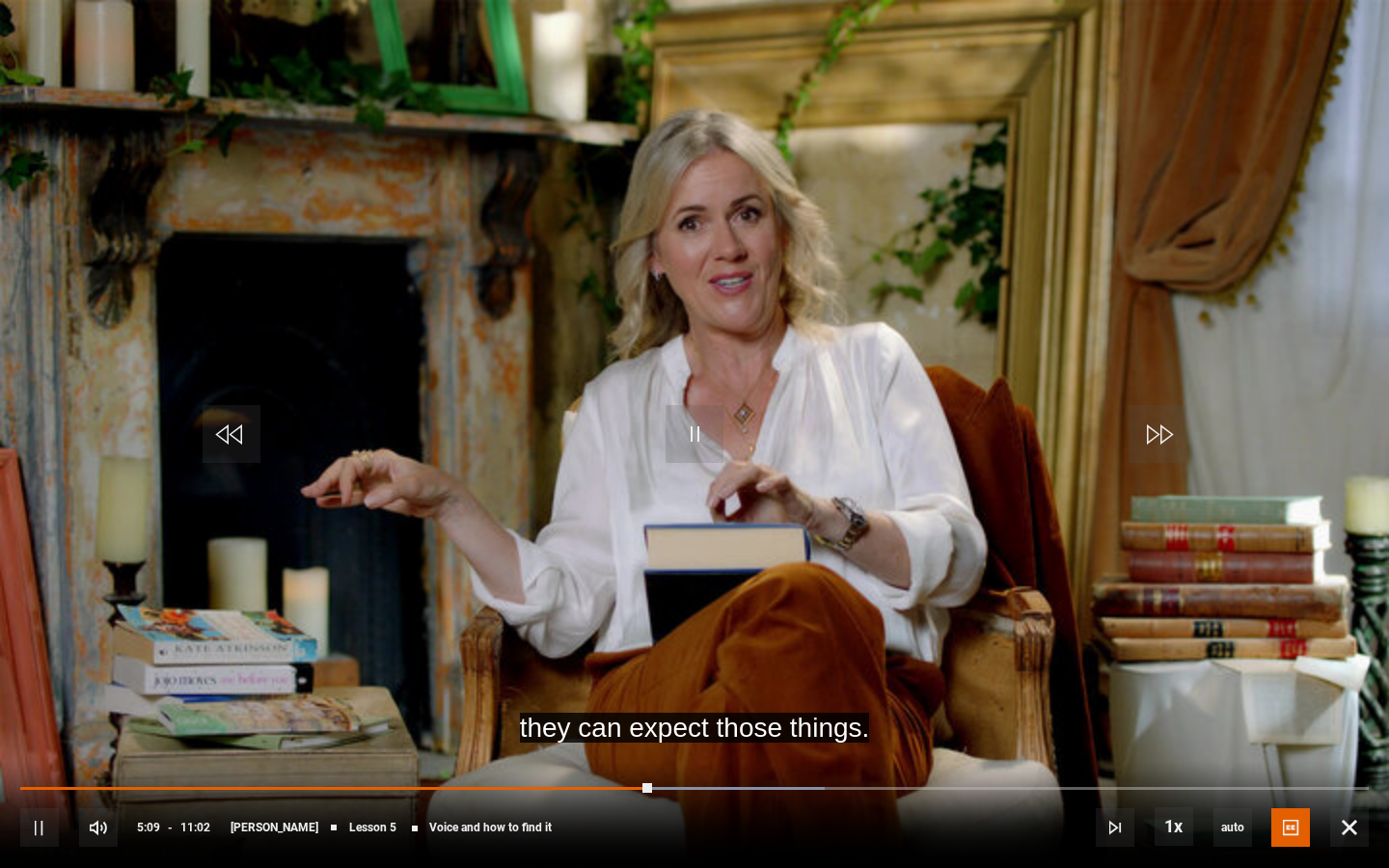
click at [578, 667] on div "10s Skip Back 10 seconds Pause 10s Skip Forward 10 seconds Loaded : 59.67% 06:2…" at bounding box center [694, 814] width 1389 height 107
click at [586, 667] on div "10s Skip Back 10 seconds Pause 10s Skip Forward 10 seconds Loaded : 59.67% 06:2…" at bounding box center [694, 814] width 1389 height 107
click at [617, 667] on div "10s Skip Back 10 seconds Pause 10s Skip Forward 10 seconds Loaded : 59.67% 06:2…" at bounding box center [694, 814] width 1389 height 107
